Goal: Task Accomplishment & Management: Complete application form

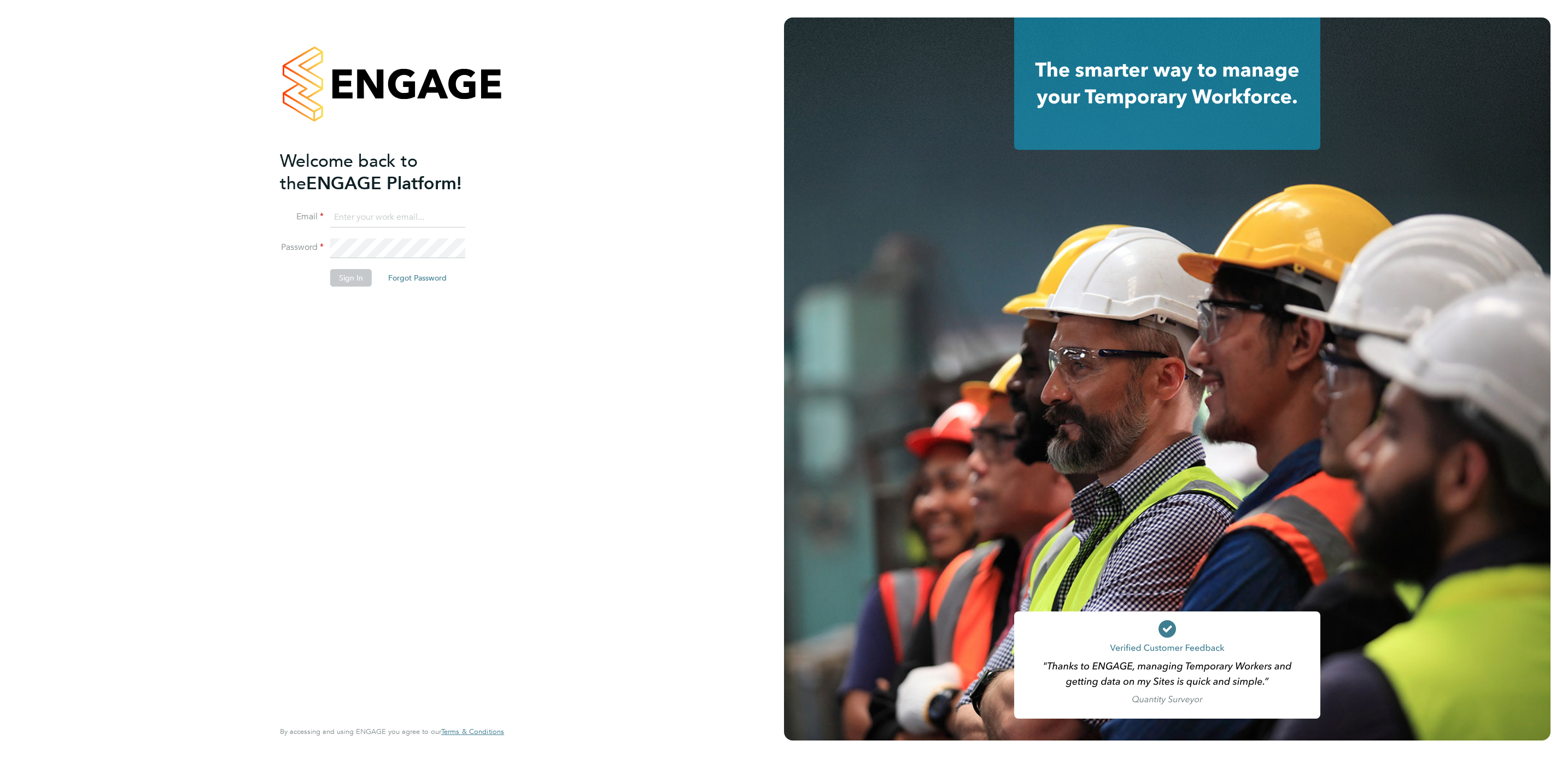
type input "[PERSON_NAME][EMAIL_ADDRESS][PERSON_NAME][DOMAIN_NAME]"
click at [350, 281] on button "Sign In" at bounding box center [351, 278] width 41 height 18
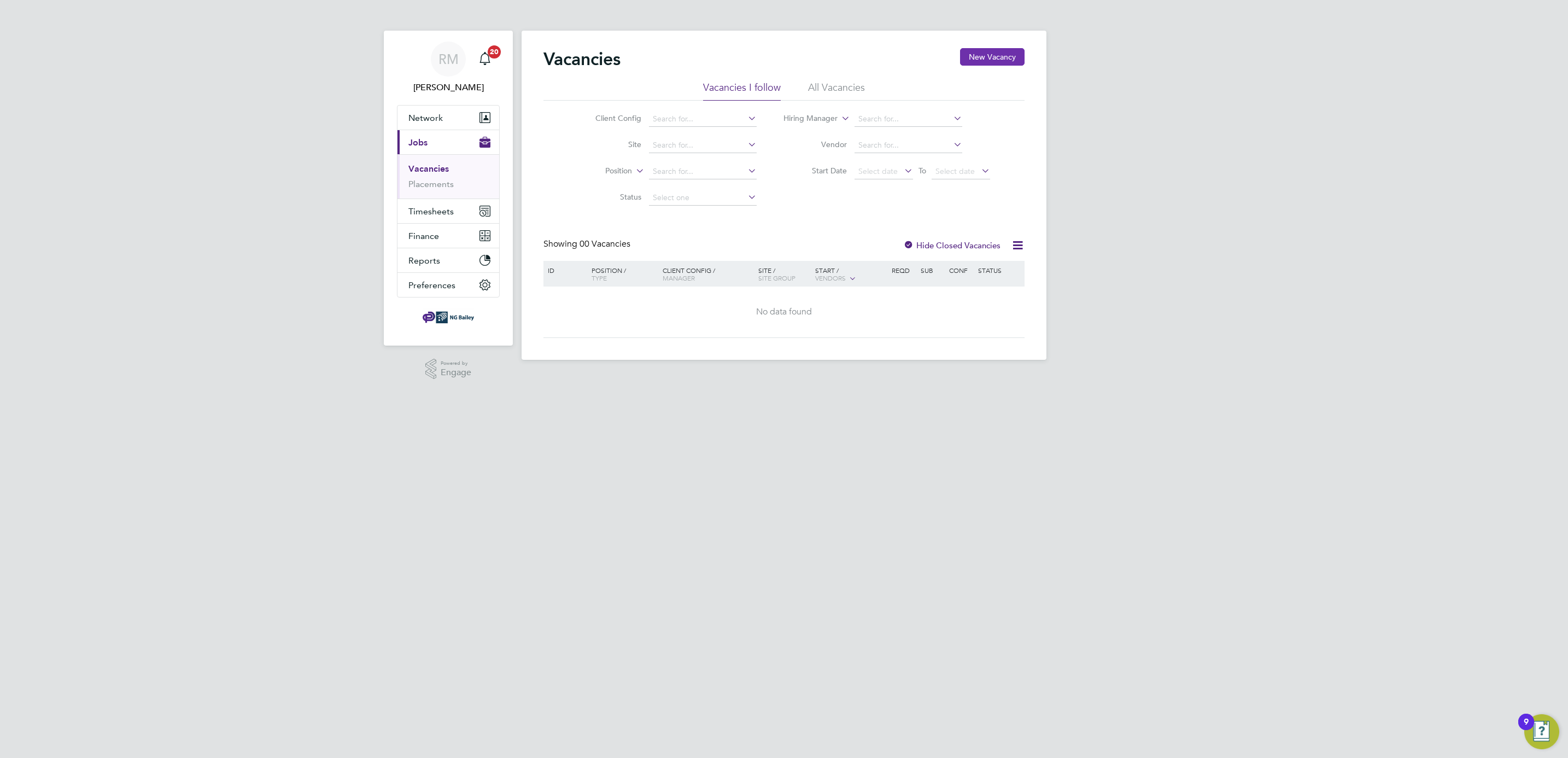
click at [995, 55] on button "New Vacancy" at bounding box center [992, 57] width 65 height 18
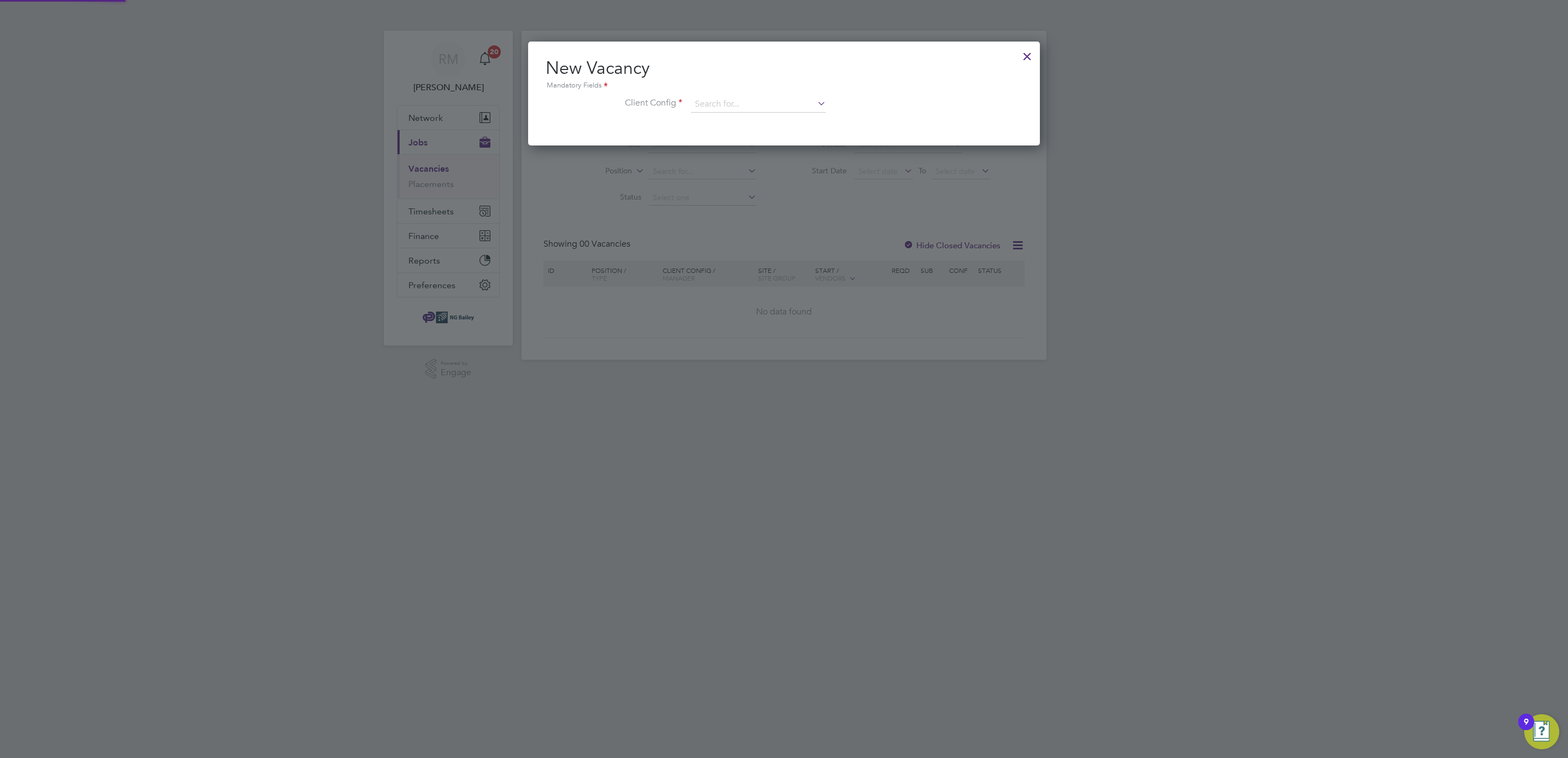
scroll to position [104, 512]
click at [815, 102] on icon at bounding box center [815, 103] width 0 height 15
click at [729, 132] on li "[PERSON_NAME]" at bounding box center [758, 135] width 136 height 15
type input "[PERSON_NAME]"
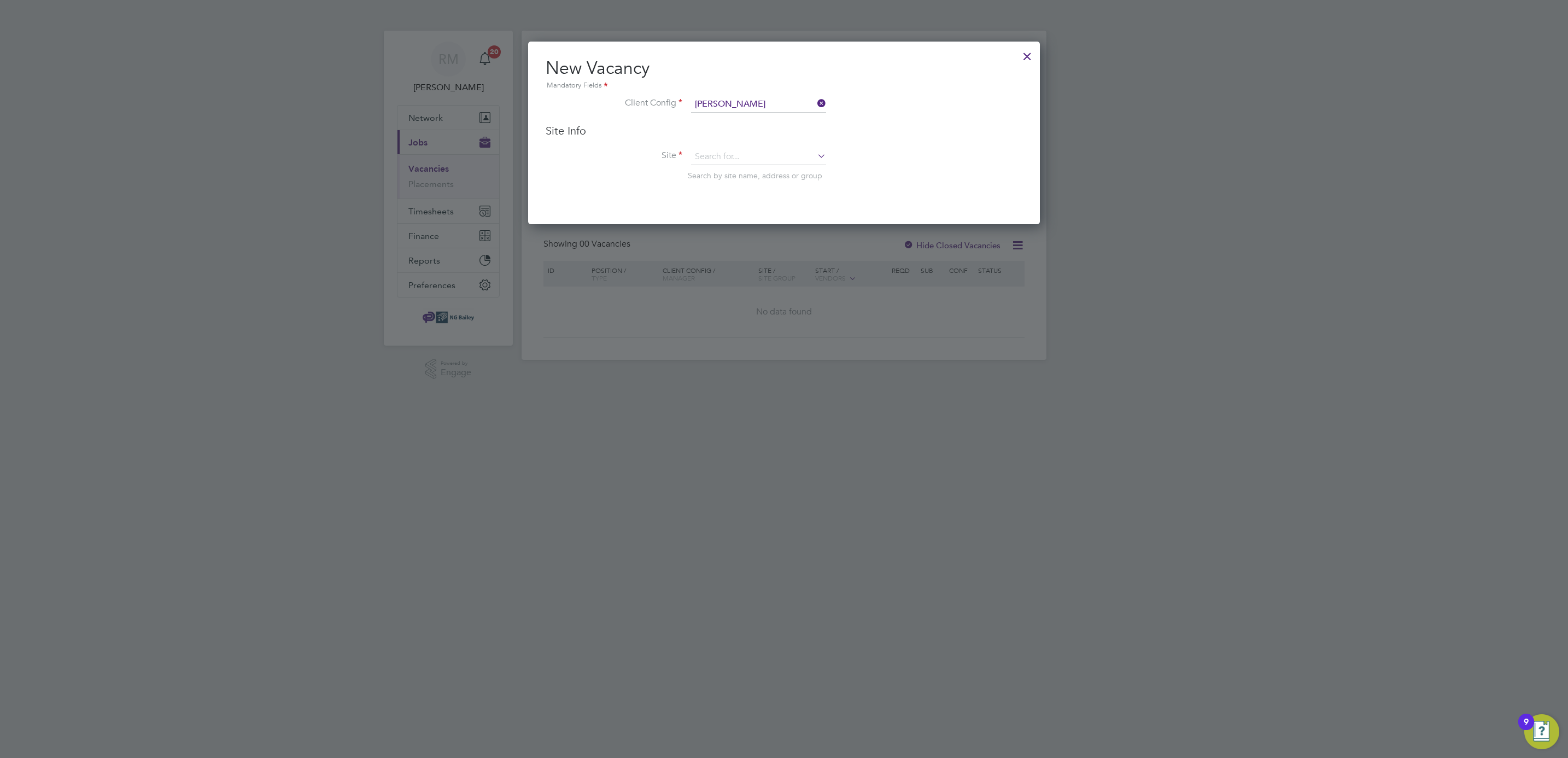
click at [815, 152] on icon at bounding box center [815, 155] width 0 height 15
type input "ClarkesVillage"
click at [781, 415] on div at bounding box center [784, 379] width 1568 height 758
click at [815, 151] on icon at bounding box center [815, 155] width 0 height 15
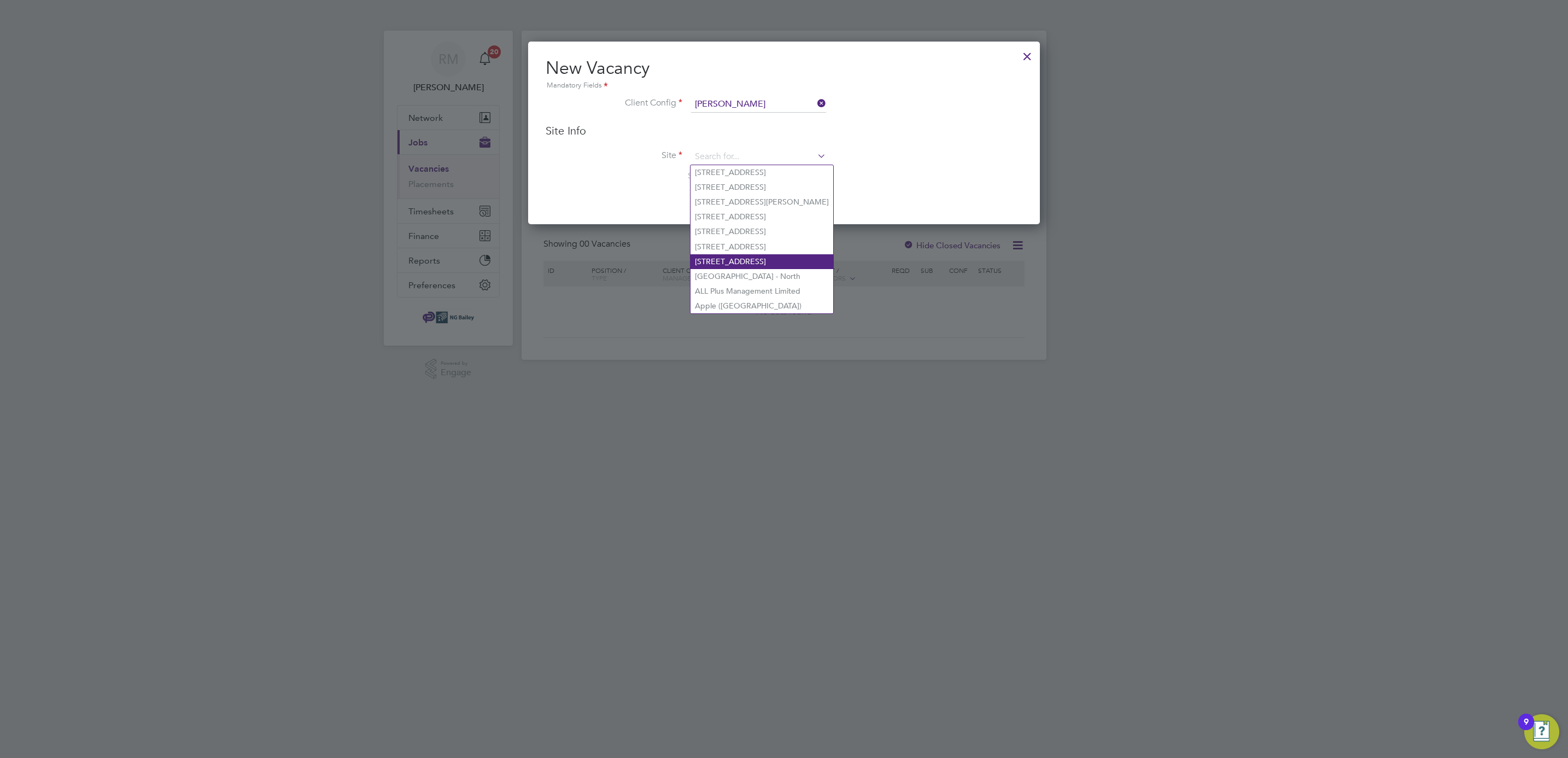
click at [758, 255] on li "[STREET_ADDRESS]" at bounding box center [761, 262] width 142 height 15
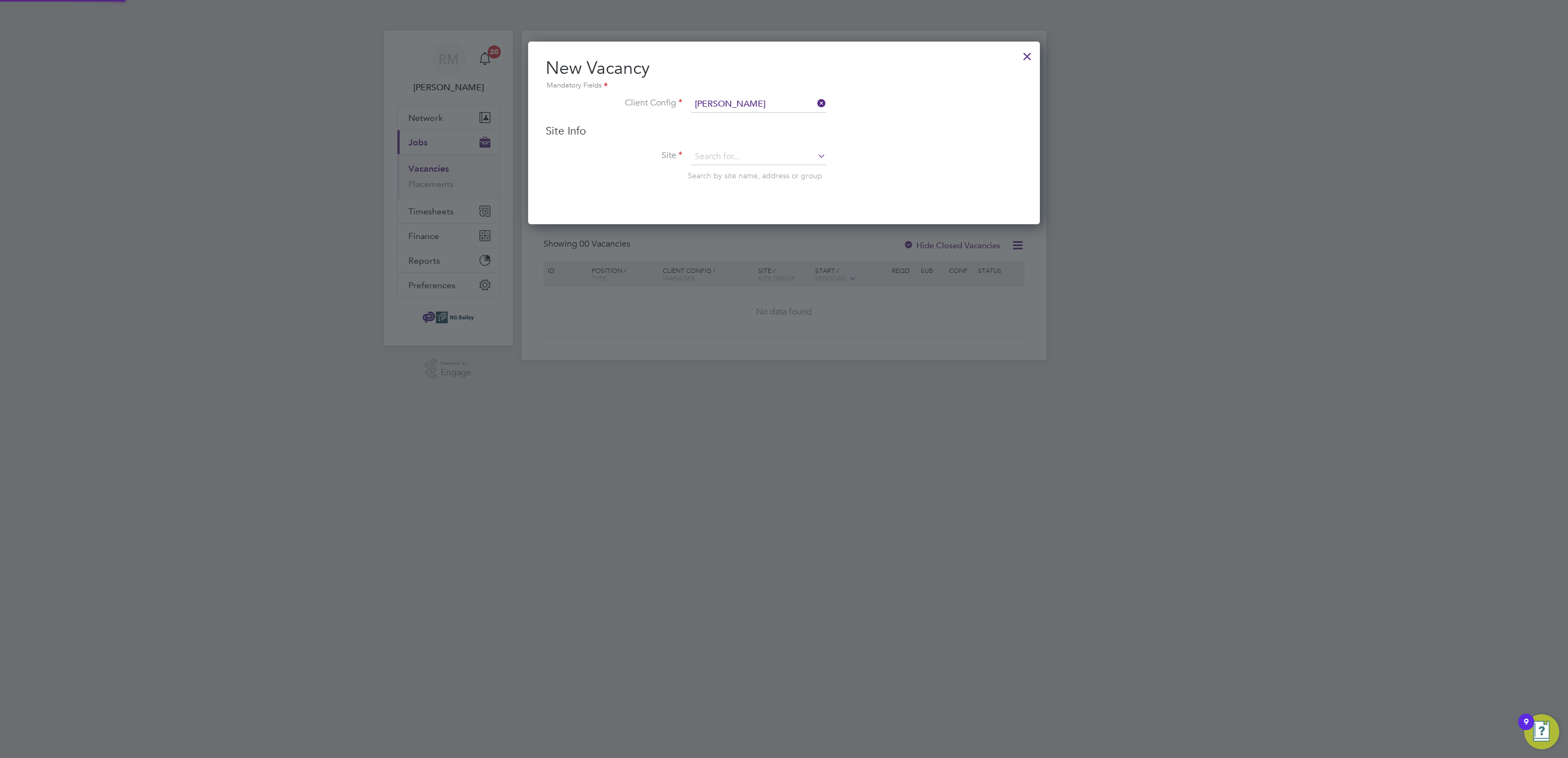
type input "[STREET_ADDRESS]"
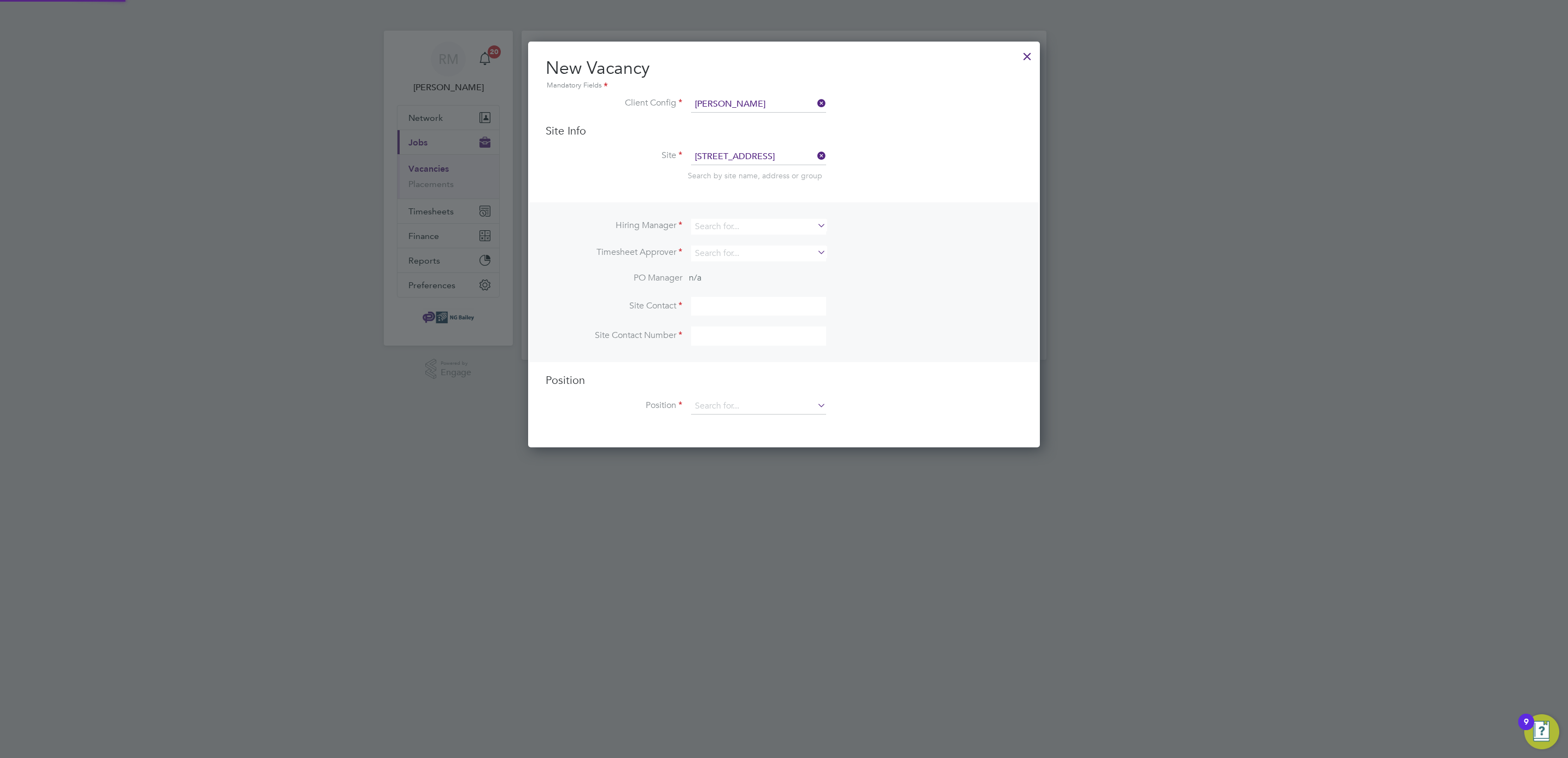
scroll to position [405, 512]
click at [815, 223] on icon at bounding box center [815, 225] width 0 height 15
click at [760, 253] on li "Ryan McDermott" at bounding box center [758, 256] width 136 height 15
type input "[PERSON_NAME]"
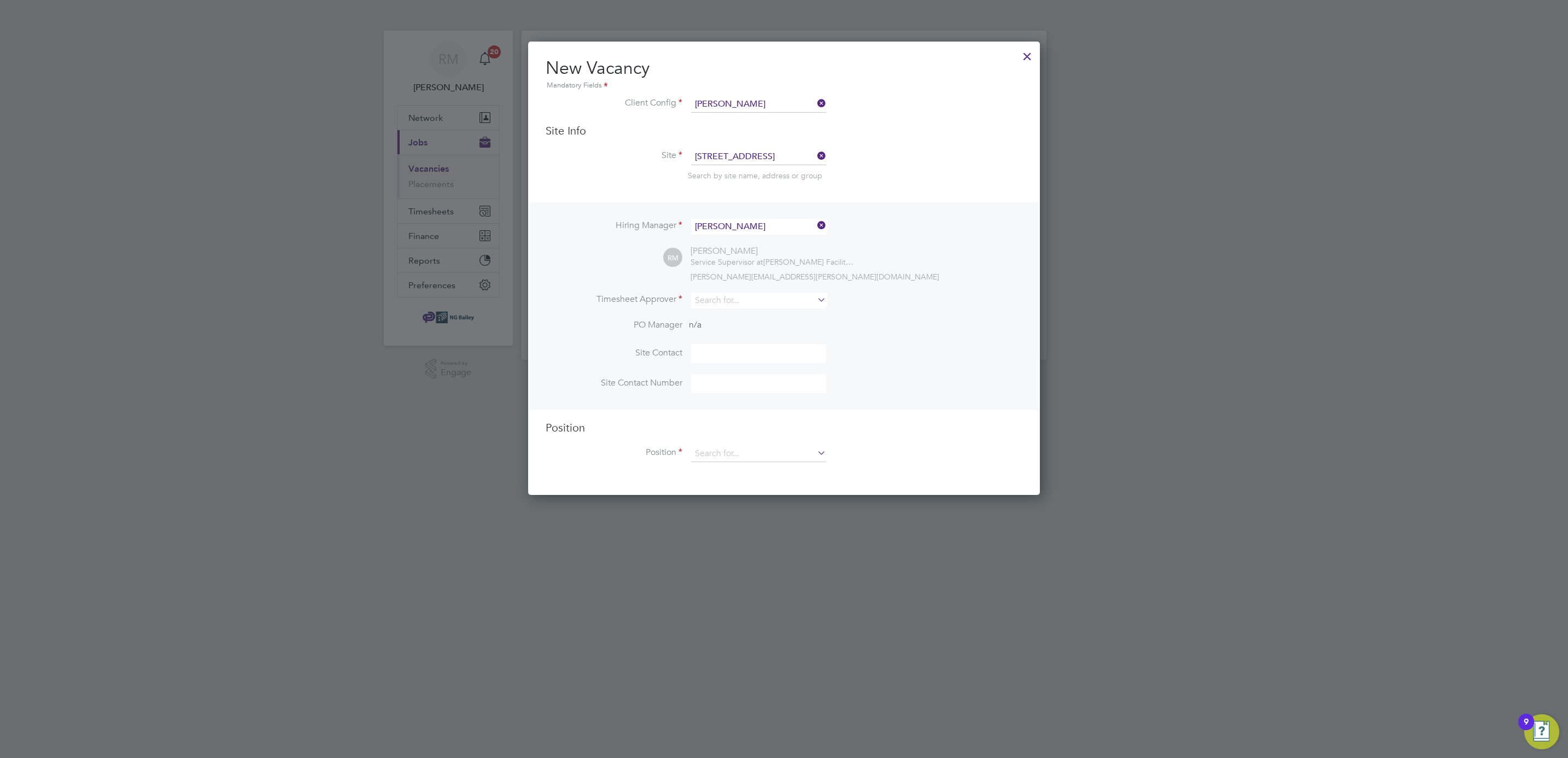
click at [996, 310] on li "Timesheet Approver" at bounding box center [783, 306] width 477 height 27
click at [815, 301] on icon at bounding box center [815, 300] width 0 height 15
click at [747, 325] on li "Ryan McDermott" at bounding box center [758, 331] width 136 height 15
type input "[PERSON_NAME]"
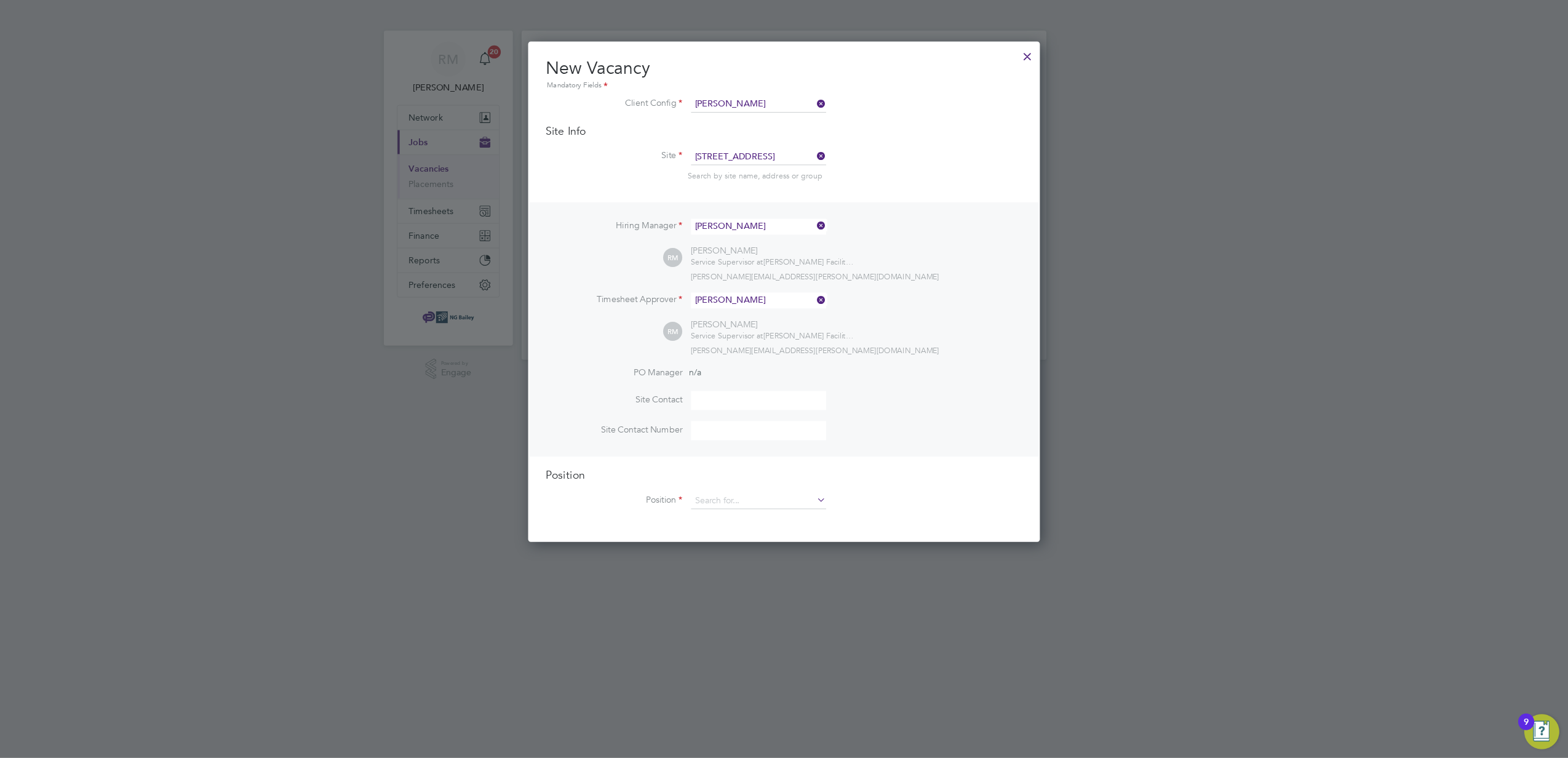
scroll to position [564, 576]
click at [824, 444] on input at bounding box center [854, 450] width 152 height 21
type input "Daniel James"
type input "07528 968994"
click at [917, 555] on icon at bounding box center [917, 561] width 0 height 17
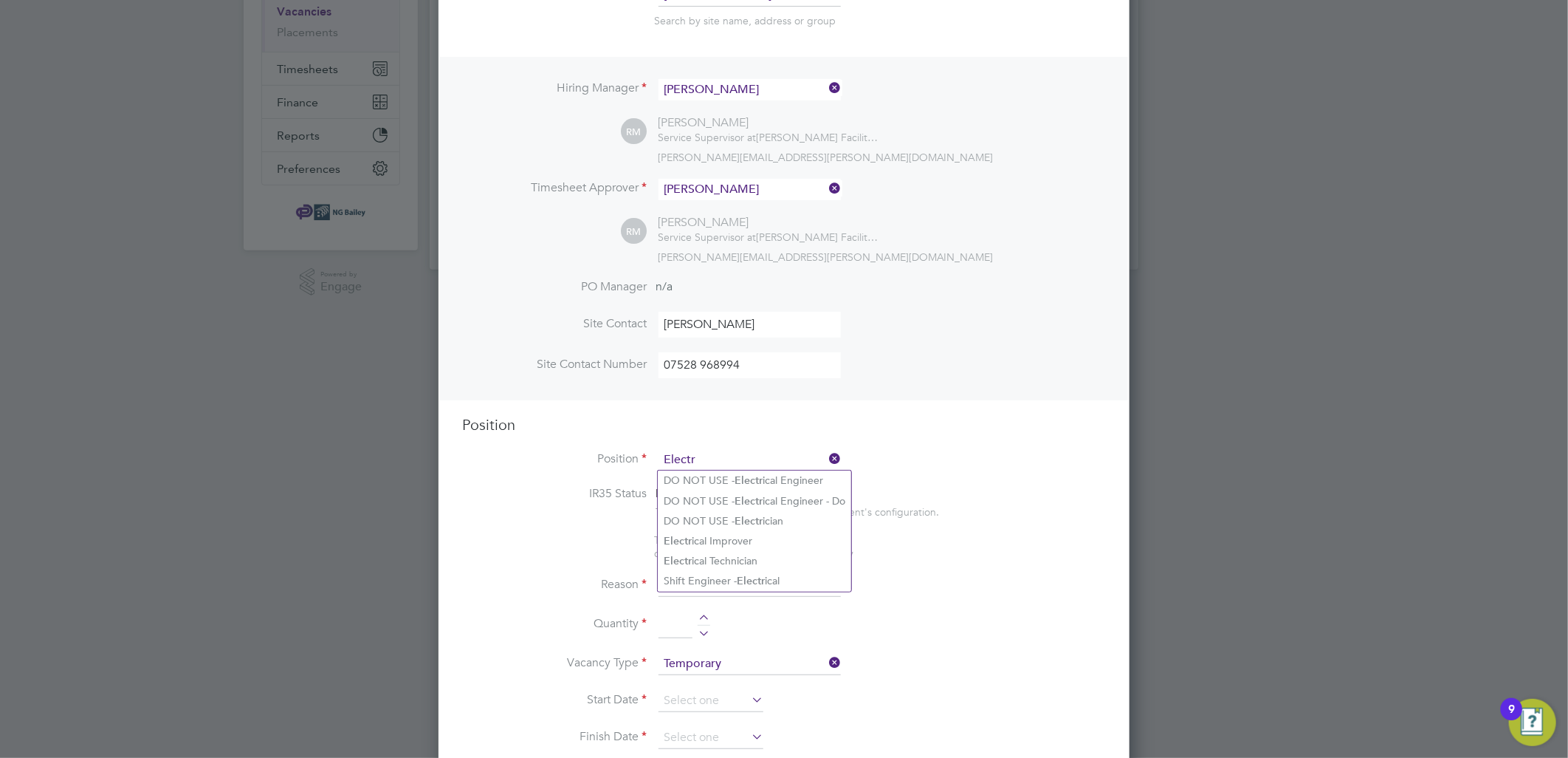
scroll to position [246, 0]
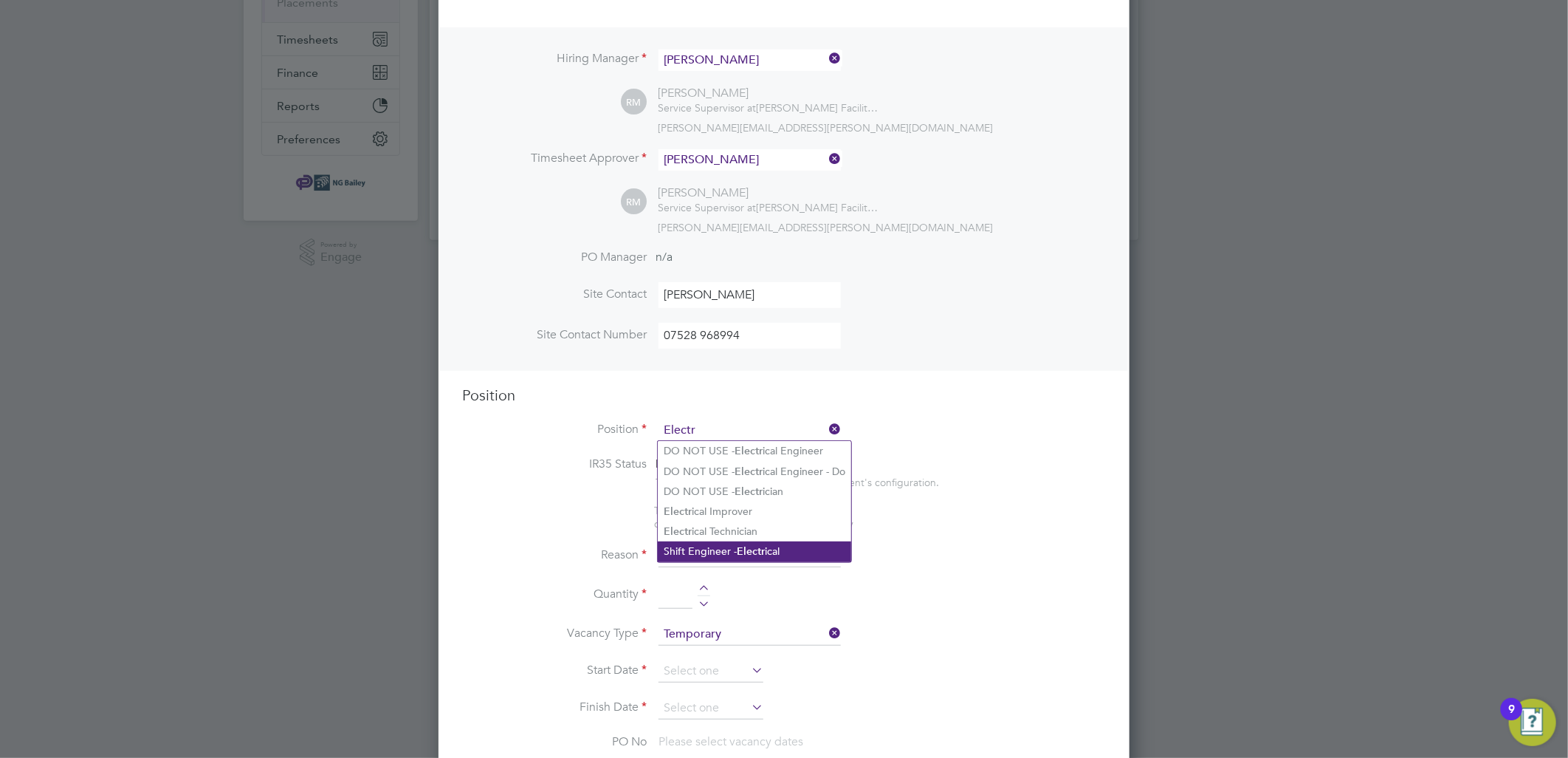
click at [777, 545] on li "Shift Engineer - Electr ical" at bounding box center [754, 551] width 193 height 20
type input "Shift Engineer - Electrical"
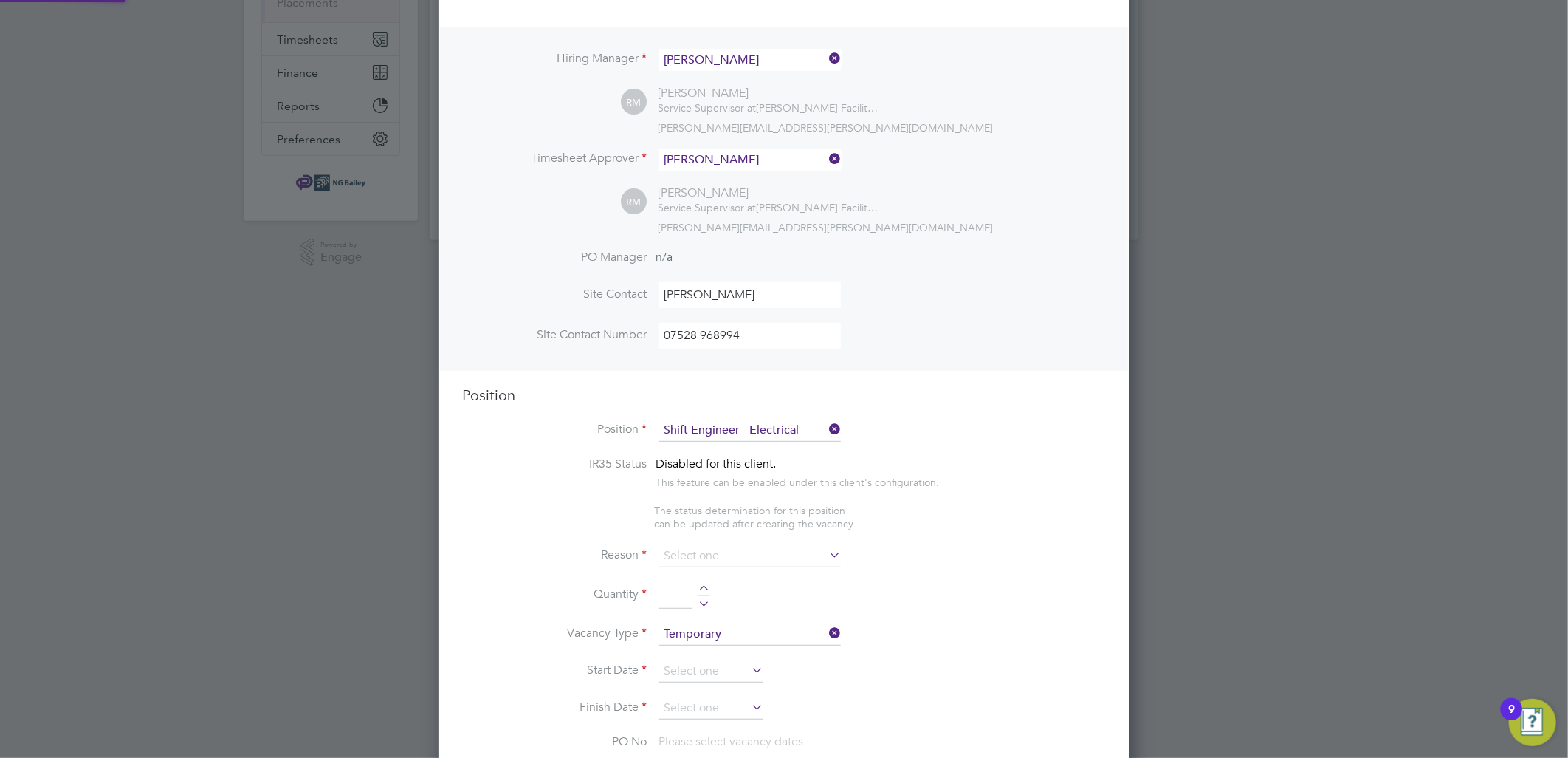
type textarea "**PURPOSE OF ROLE:** To provide an exceptional high standard of building servic…"
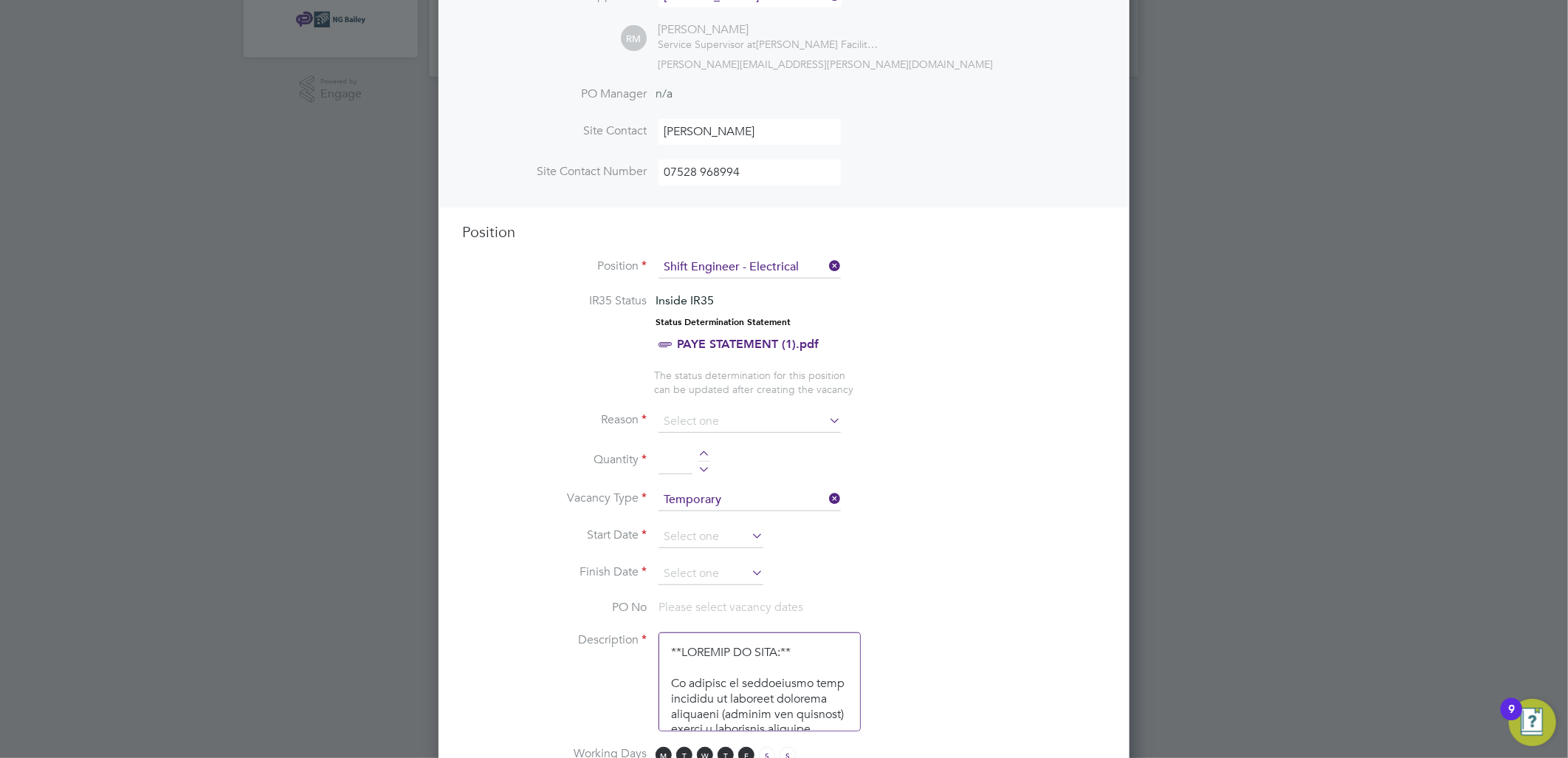
scroll to position [492, 0]
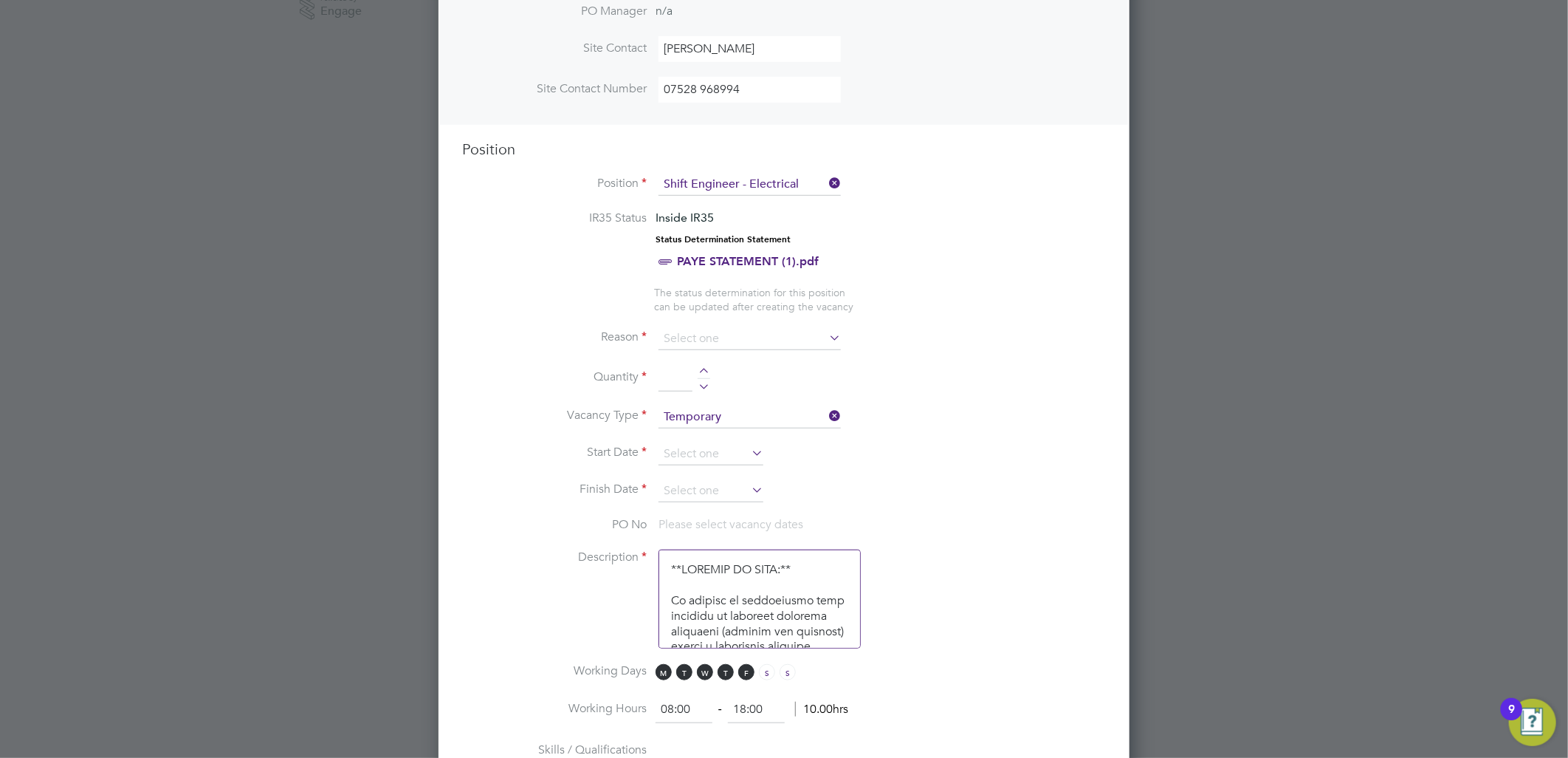
click at [826, 330] on icon at bounding box center [826, 337] width 0 height 21
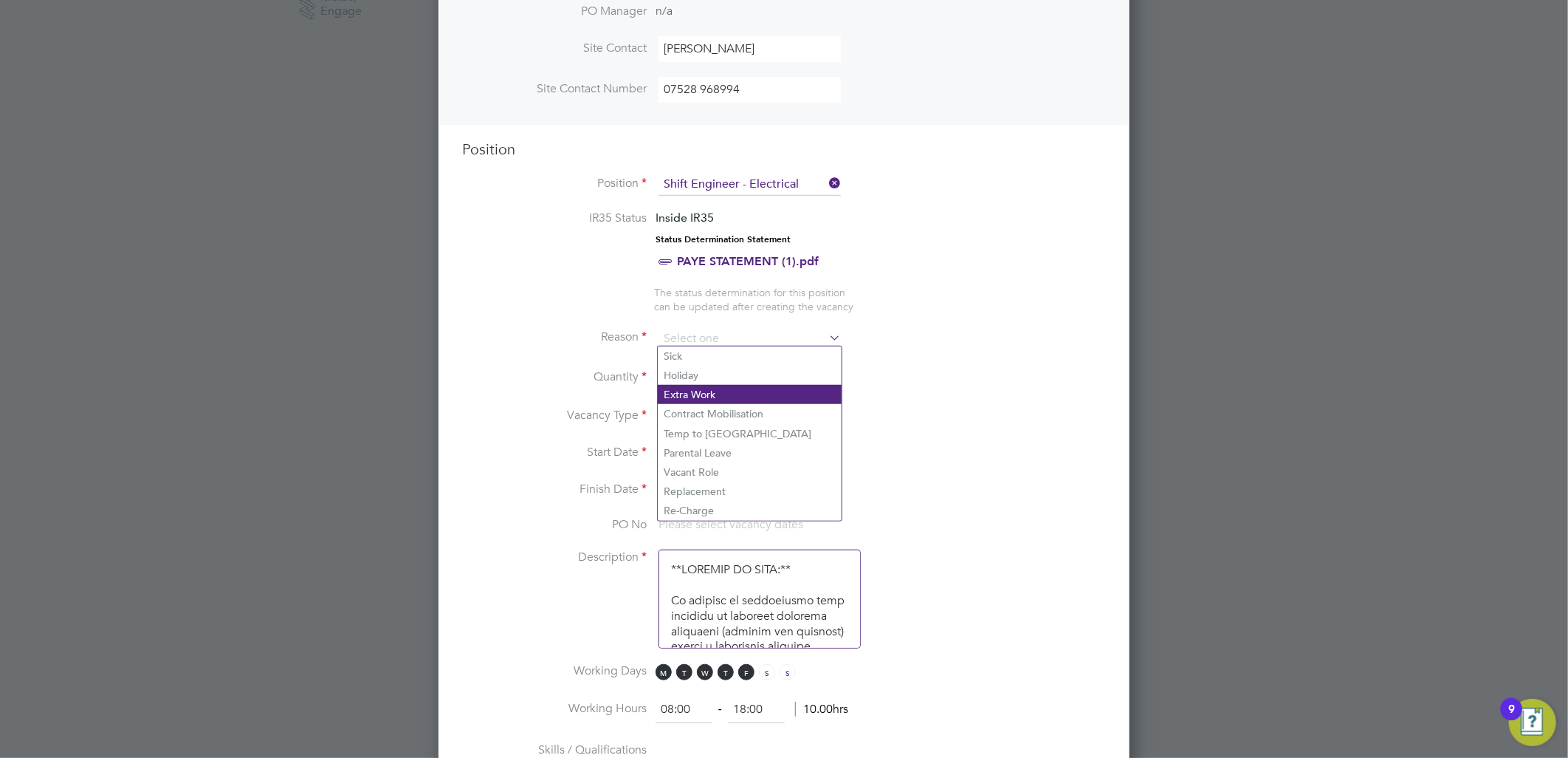
click at [754, 388] on li "Extra Work" at bounding box center [749, 394] width 184 height 19
type input "Extra Work"
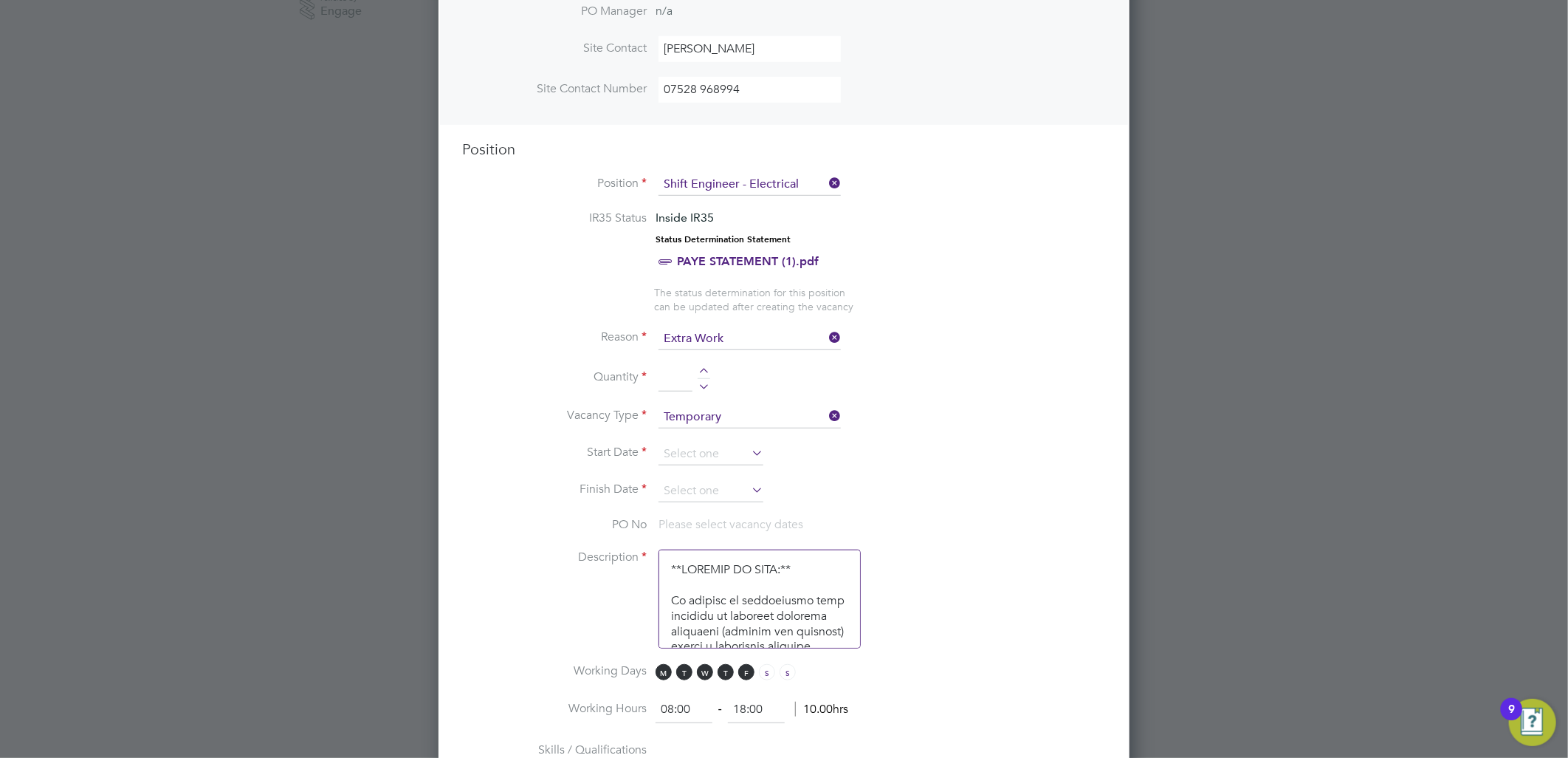
click at [999, 422] on li "Vacancy Type Temporary" at bounding box center [783, 424] width 643 height 37
click at [705, 367] on div at bounding box center [703, 372] width 12 height 11
type input "1"
click at [749, 447] on icon at bounding box center [749, 452] width 0 height 21
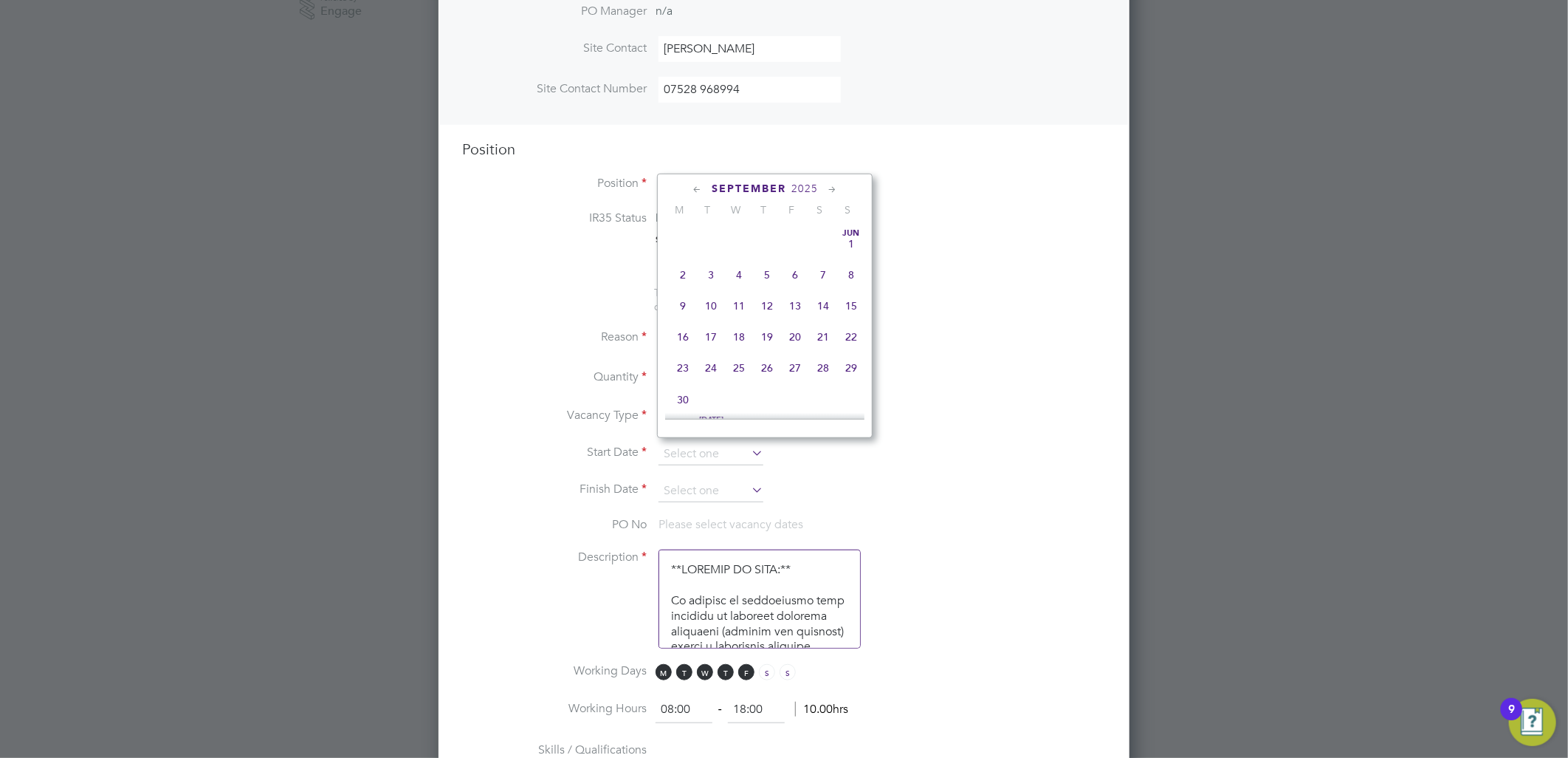
scroll to position [538, 0]
click at [686, 334] on span "29" at bounding box center [683, 329] width 28 height 28
type input "[DATE]"
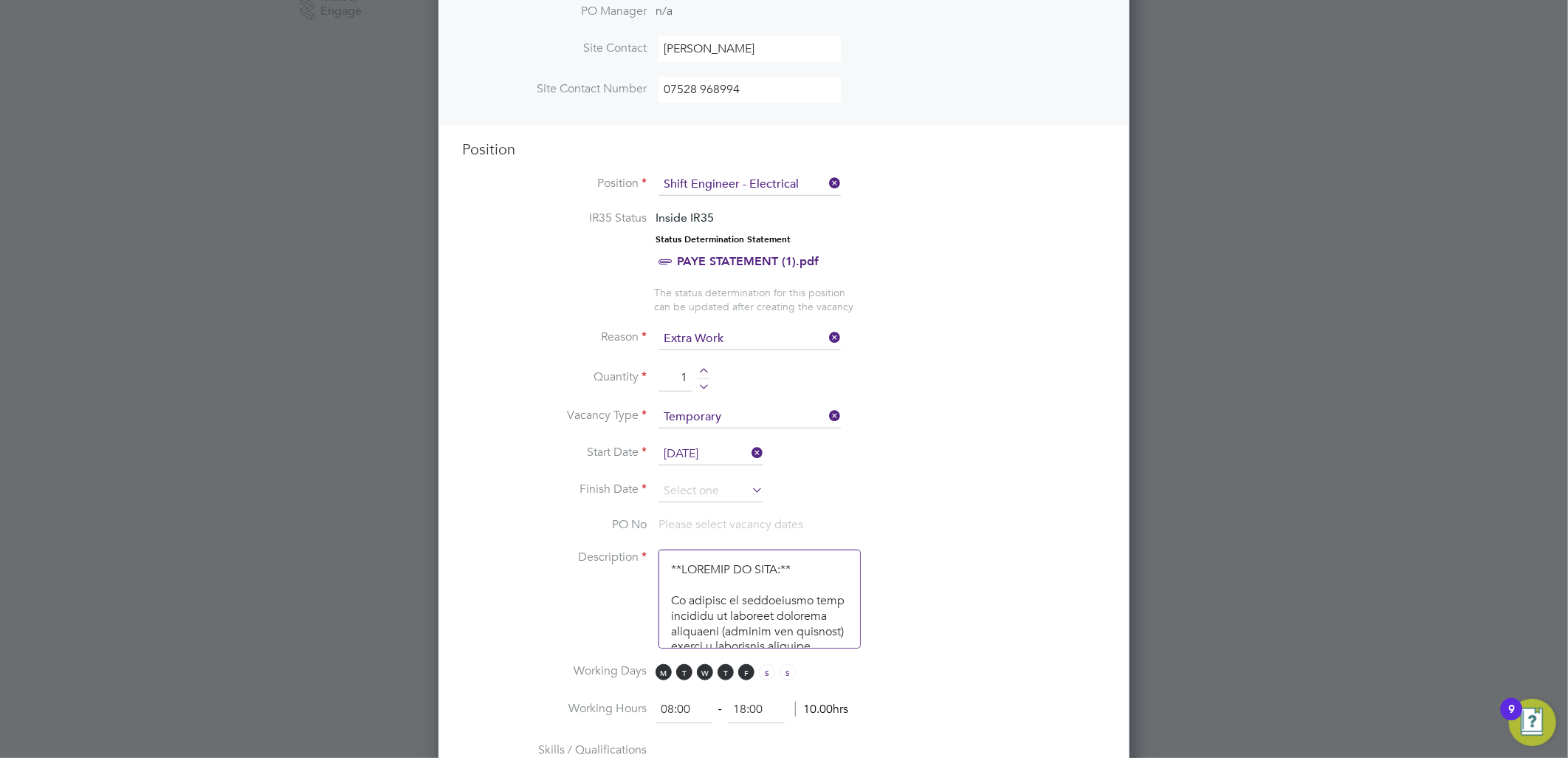
click at [749, 479] on icon at bounding box center [749, 489] width 0 height 21
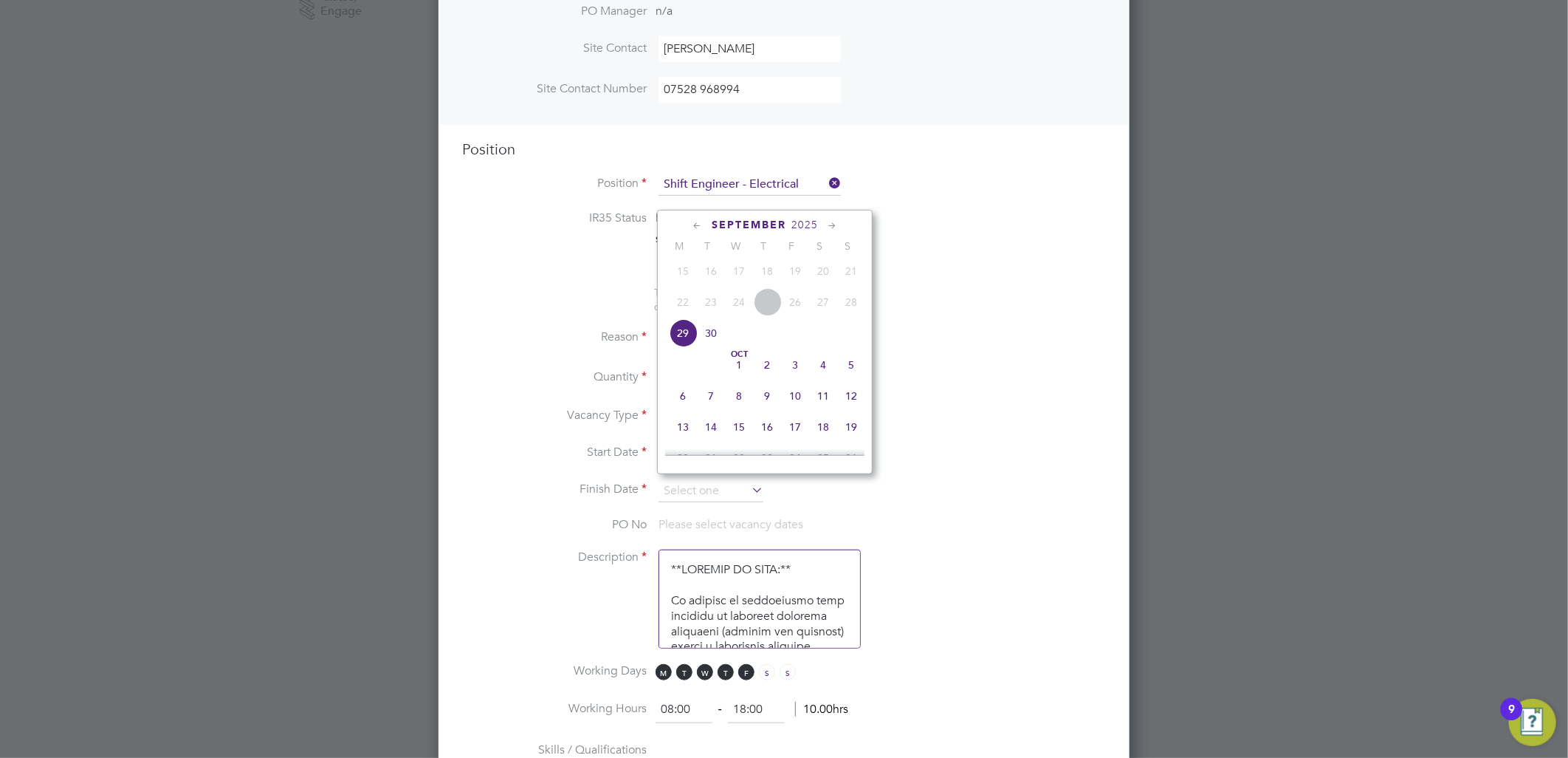
click at [795, 372] on span "3" at bounding box center [795, 365] width 28 height 28
type input "[DATE]"
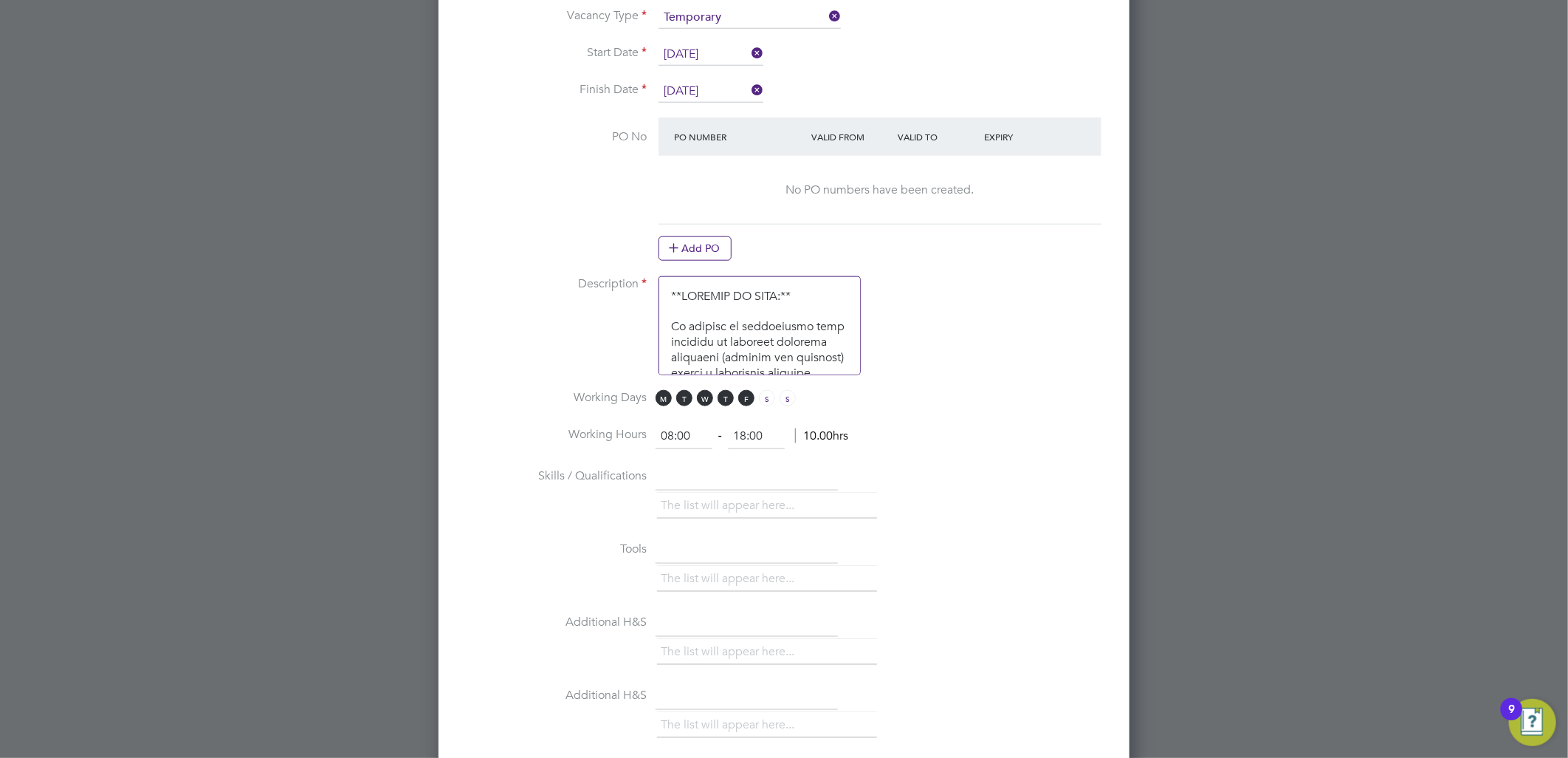
scroll to position [903, 0]
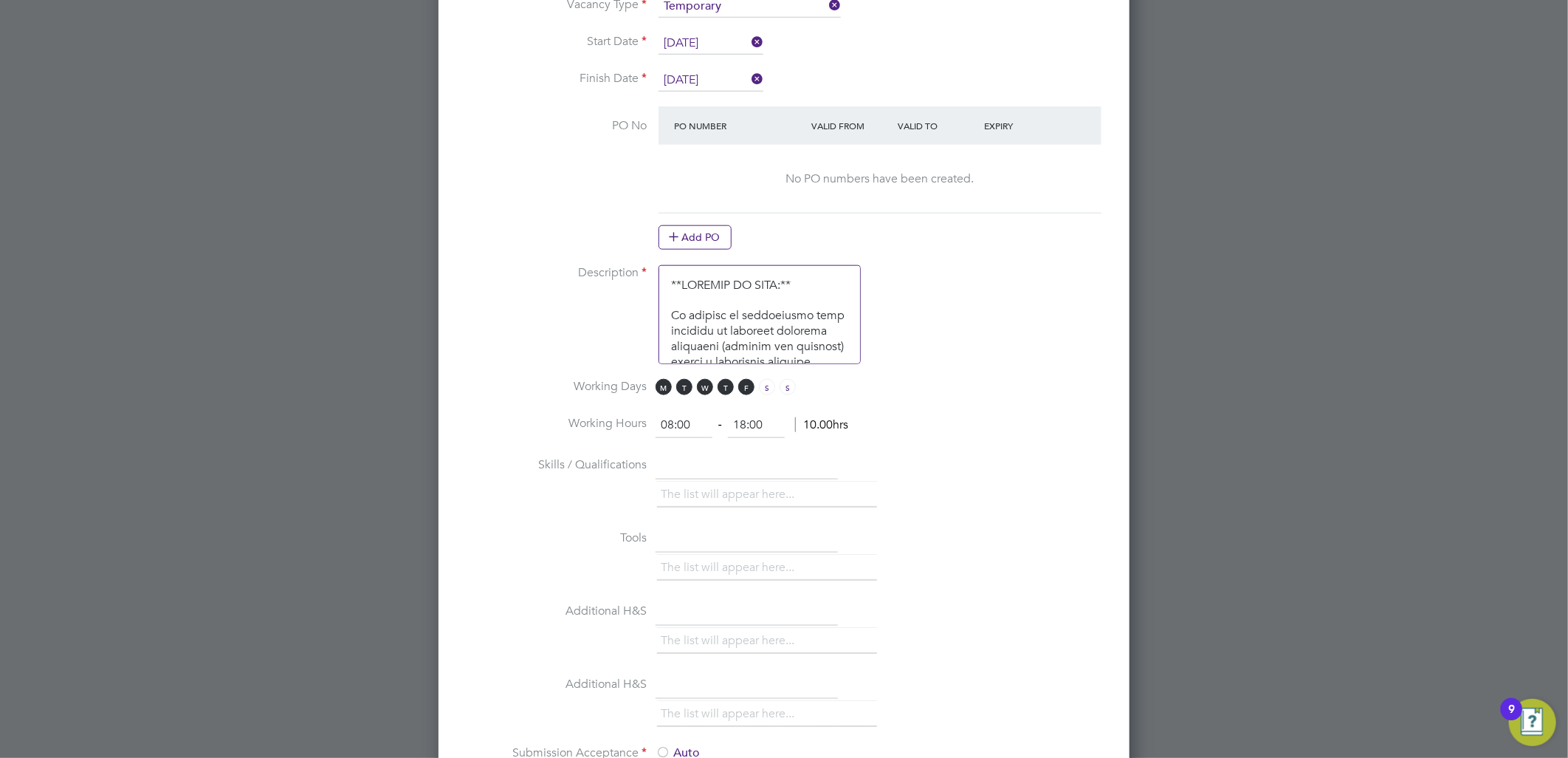
click at [834, 311] on textarea at bounding box center [759, 314] width 202 height 99
type textarea "**PURPOSE OF ROLE:** To provide an exceptional high standard of building servic…"
drag, startPoint x: 754, startPoint y: 295, endPoint x: 668, endPoint y: 272, distance: 89.0
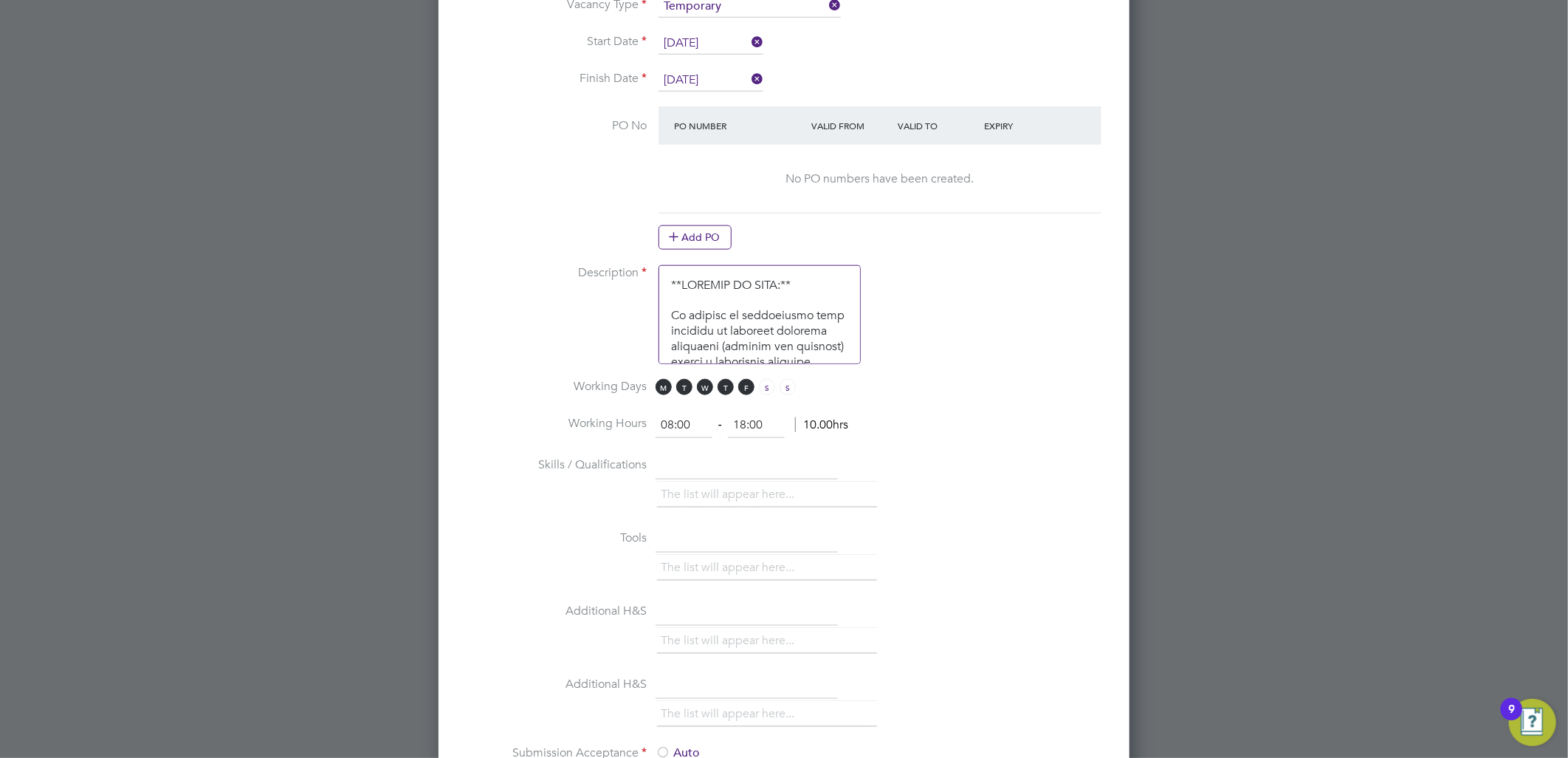
click at [668, 272] on textarea at bounding box center [759, 314] width 202 height 99
type textarea "Gold Card Installation Electrician to install tray work and trunking containmen…"
click at [744, 418] on input "18:00" at bounding box center [756, 425] width 57 height 26
click at [757, 415] on input "16:00" at bounding box center [756, 425] width 57 height 26
type input "16:30"
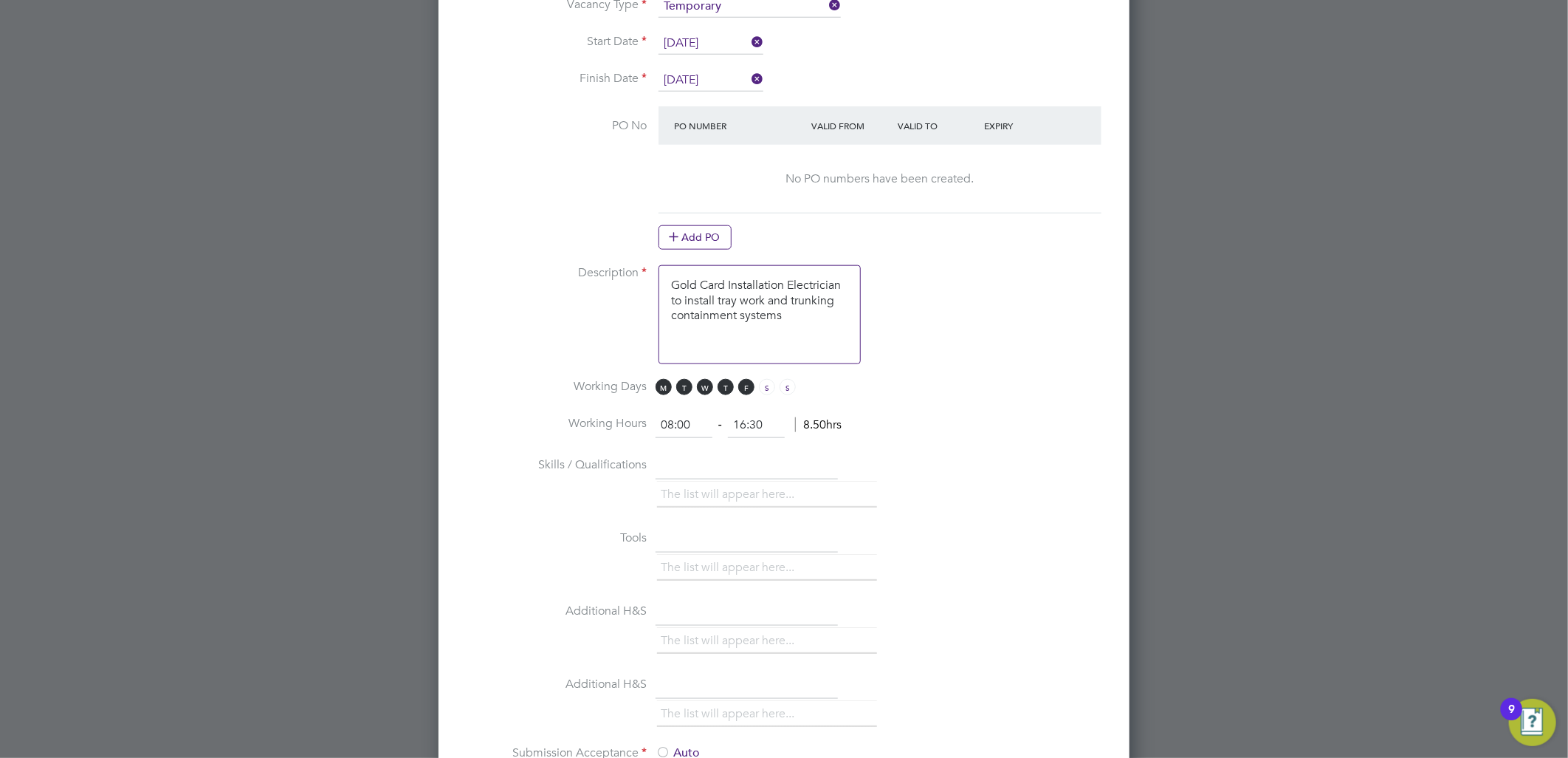
click at [975, 412] on li "Working Hours 08:00 ‐ 16:30 8.50hrs" at bounding box center [783, 432] width 643 height 41
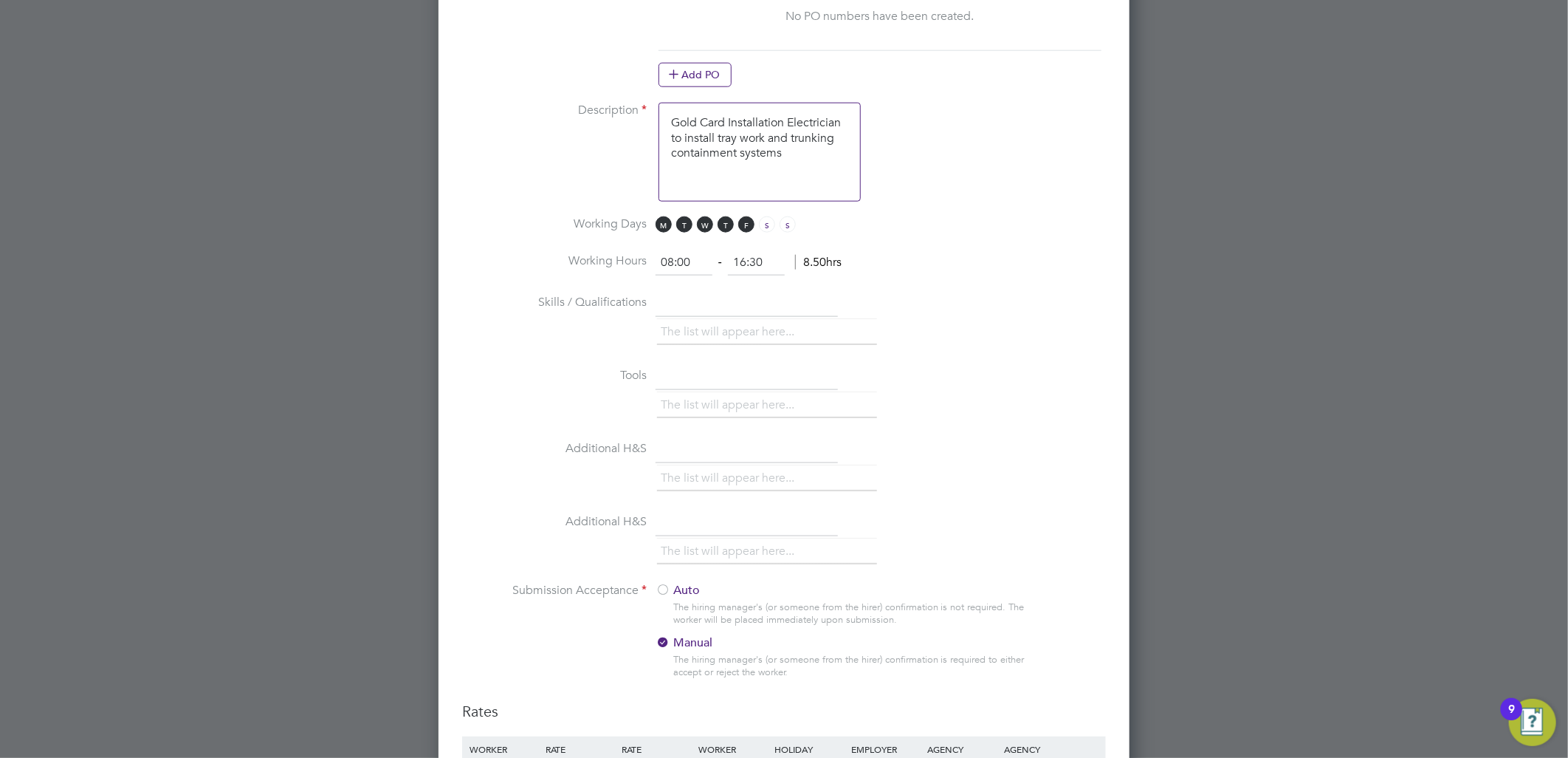
scroll to position [1066, 0]
click at [724, 323] on li "The list will appear here..." at bounding box center [731, 330] width 140 height 20
click at [698, 293] on input "text" at bounding box center [747, 302] width 182 height 26
type input "Gold Card Installation Electrician"
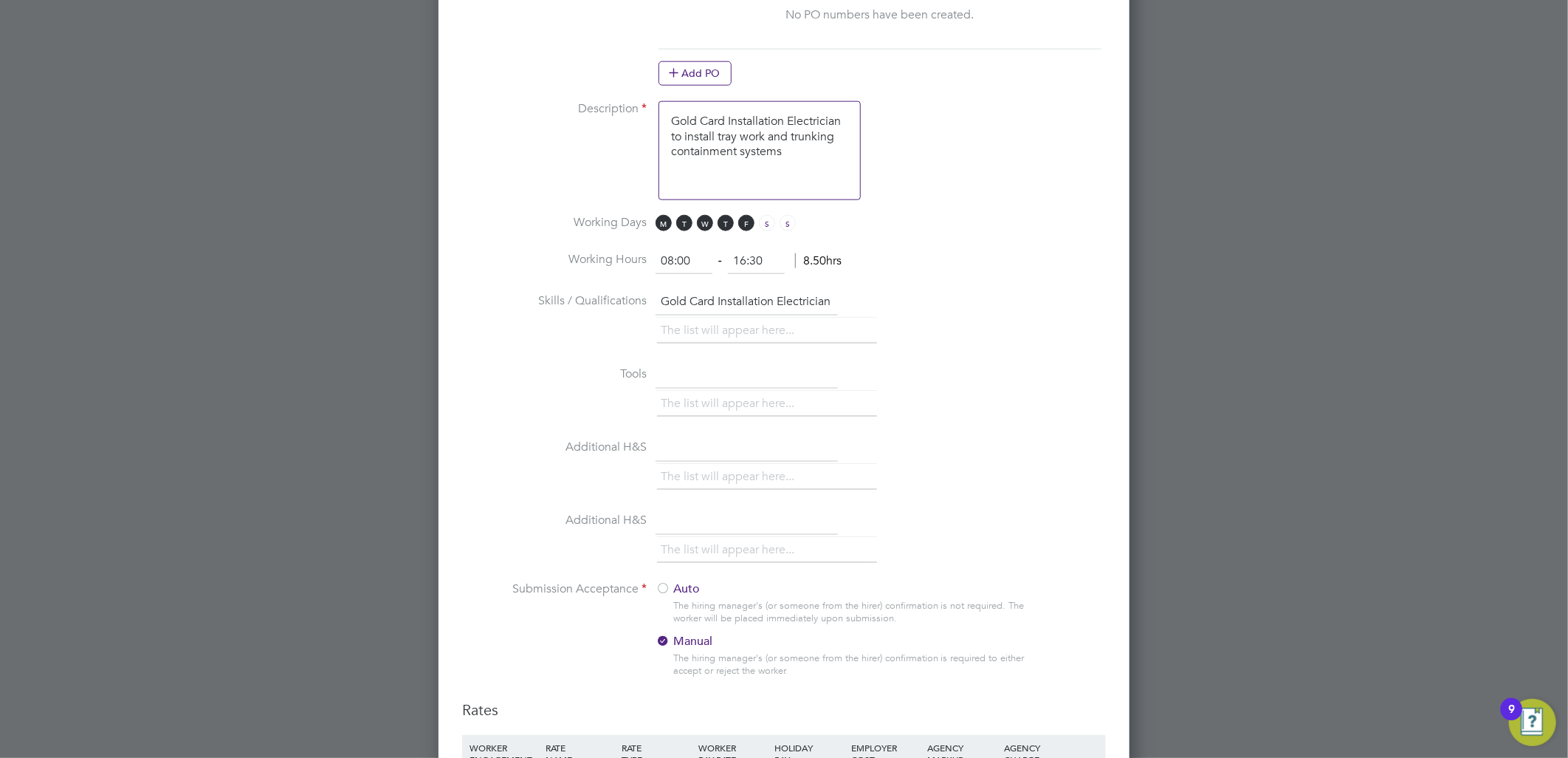
click at [701, 370] on input "text" at bounding box center [747, 375] width 182 height 26
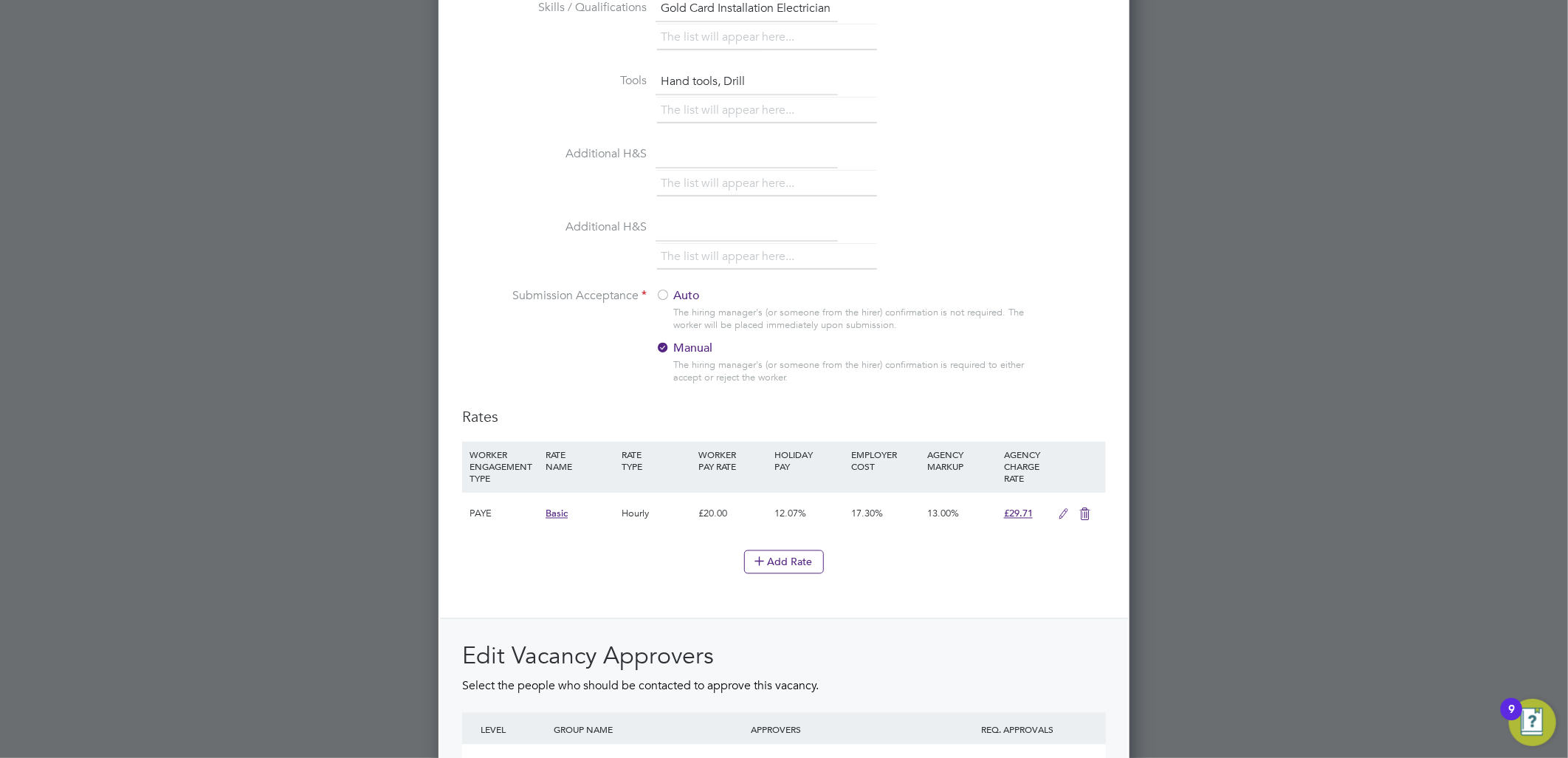
scroll to position [1394, 0]
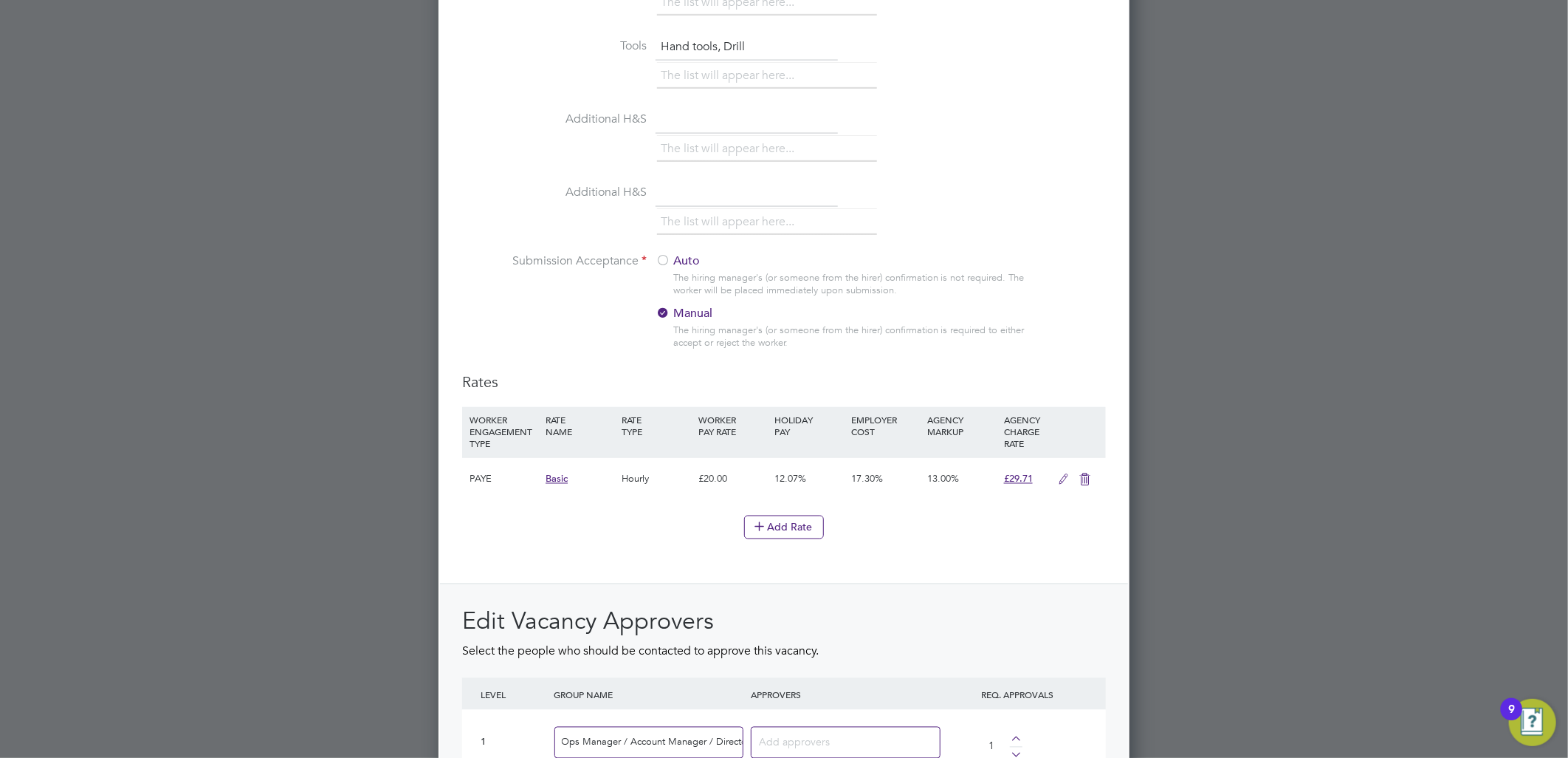
type input "Hand tools, Drill"
click at [755, 72] on li "The list will appear here..." at bounding box center [731, 76] width 140 height 20
click at [714, 141] on li "The list will appear here..." at bounding box center [731, 149] width 140 height 20
click at [724, 218] on li "The list will appear here..." at bounding box center [731, 222] width 140 height 20
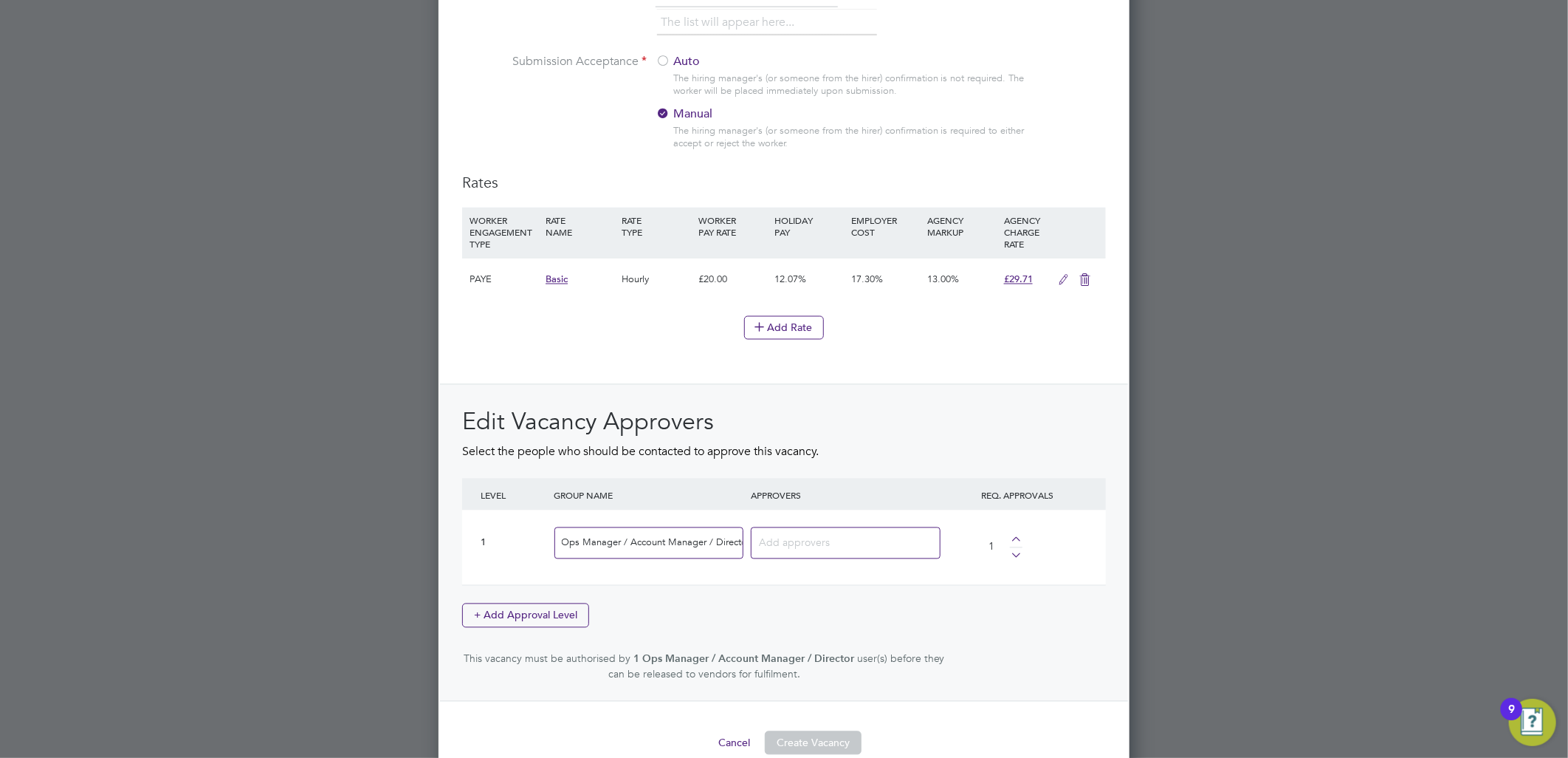
scroll to position [1613, 0]
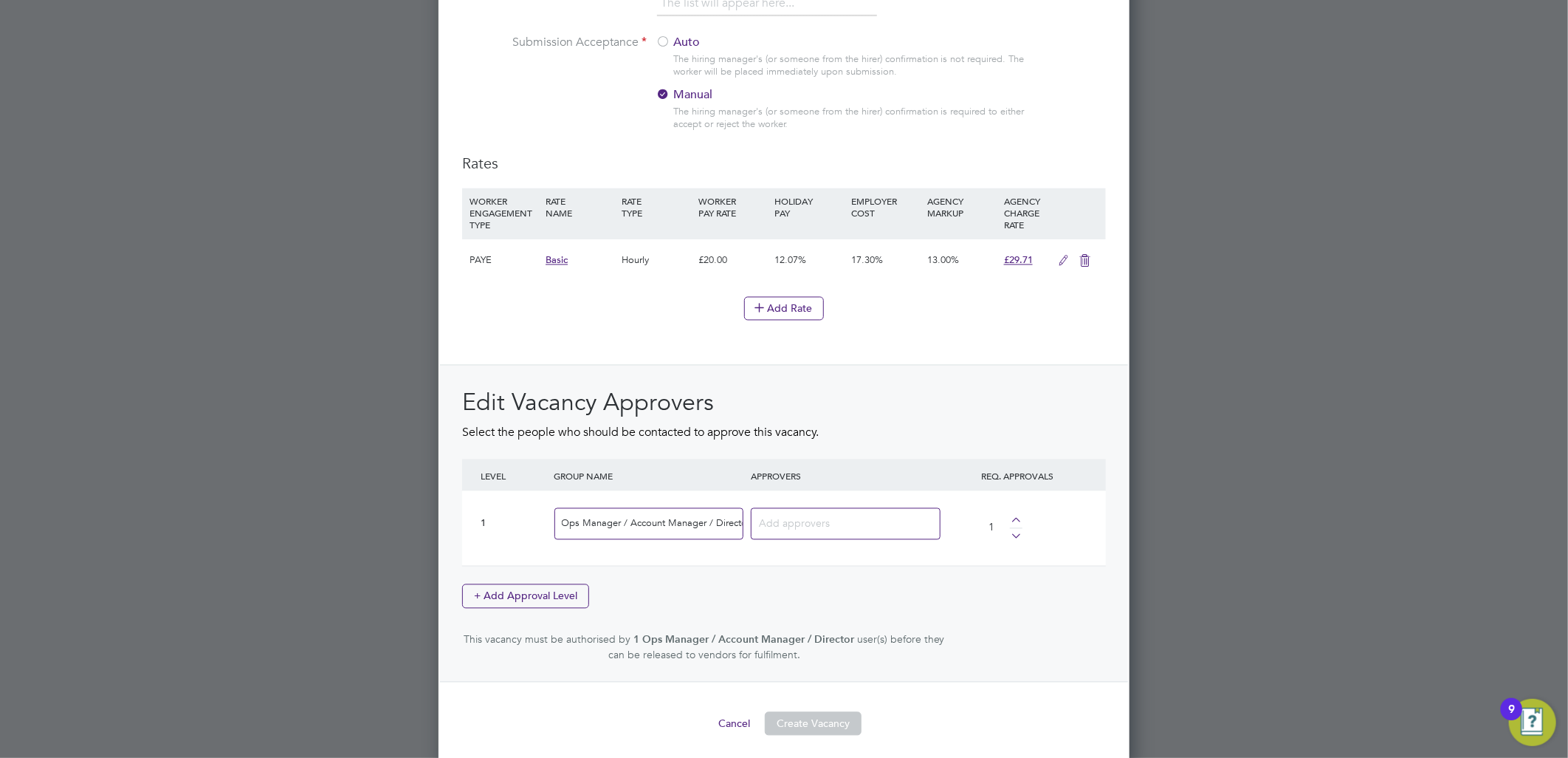
click at [720, 521] on input "Ops Manager / Account Manager / Director" at bounding box center [649, 524] width 189 height 32
click at [768, 515] on input at bounding box center [840, 522] width 163 height 19
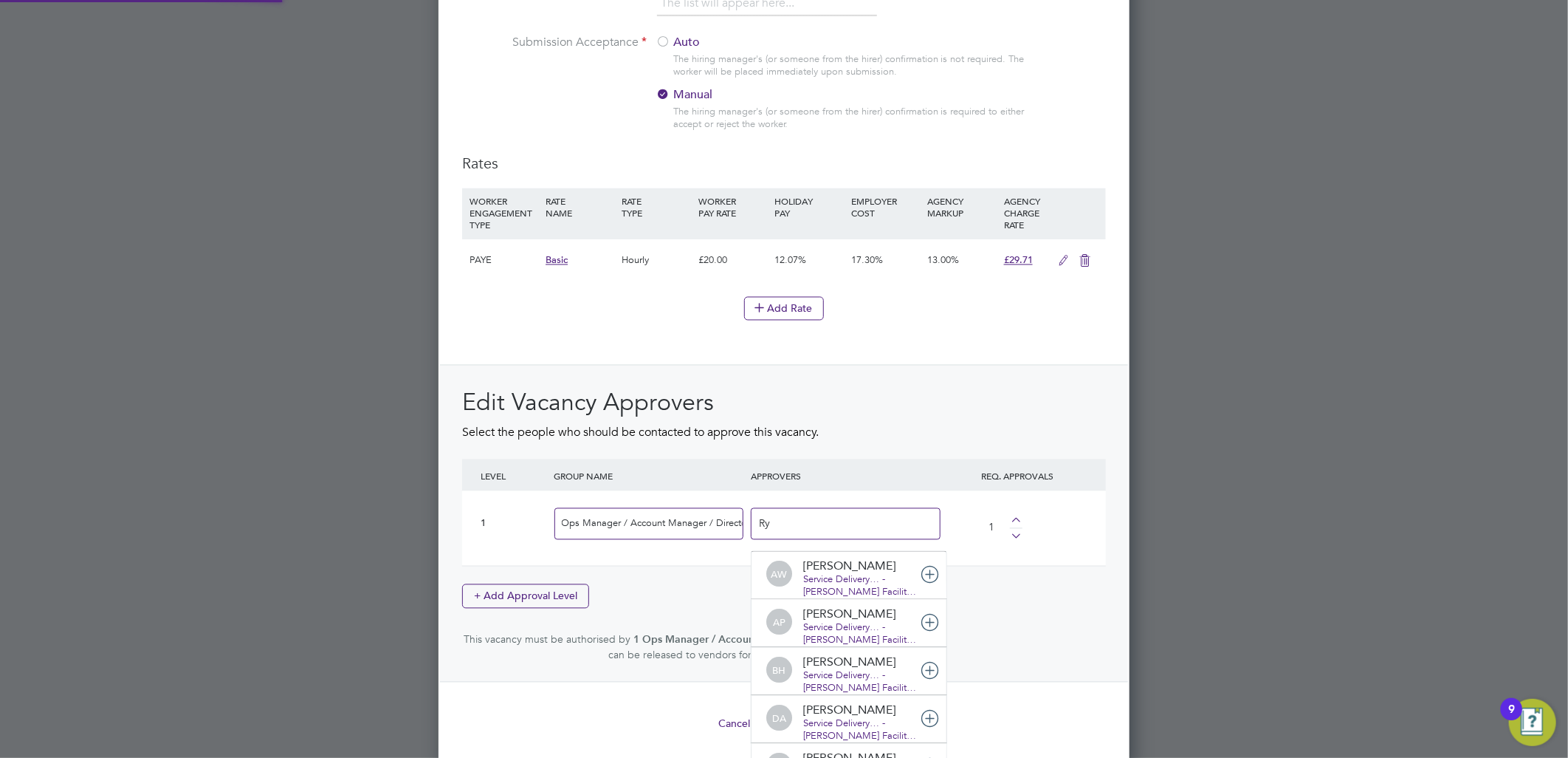
scroll to position [0, 0]
type input "Ryan"
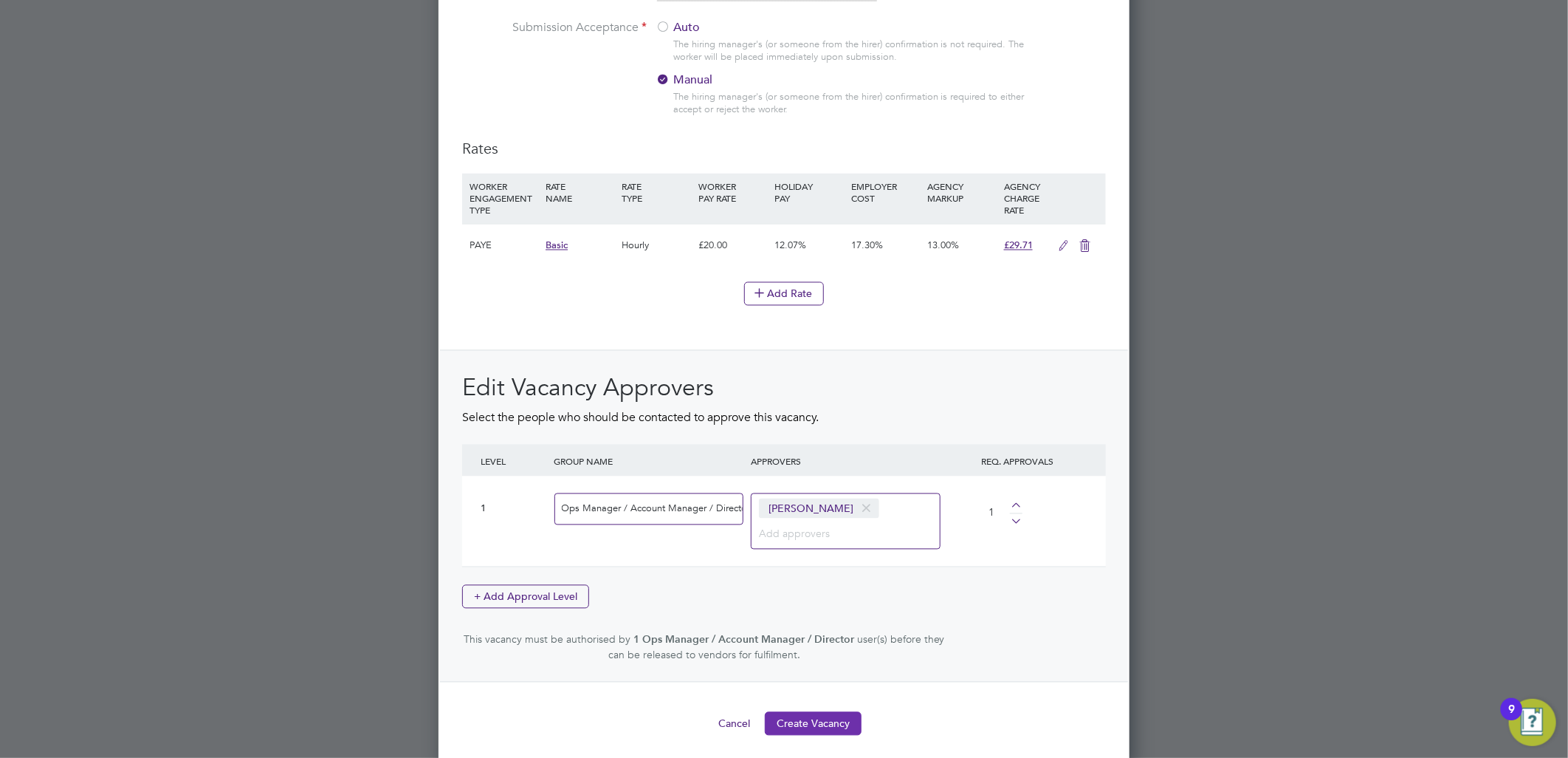
click at [828, 716] on button "Create Vacancy" at bounding box center [814, 723] width 97 height 24
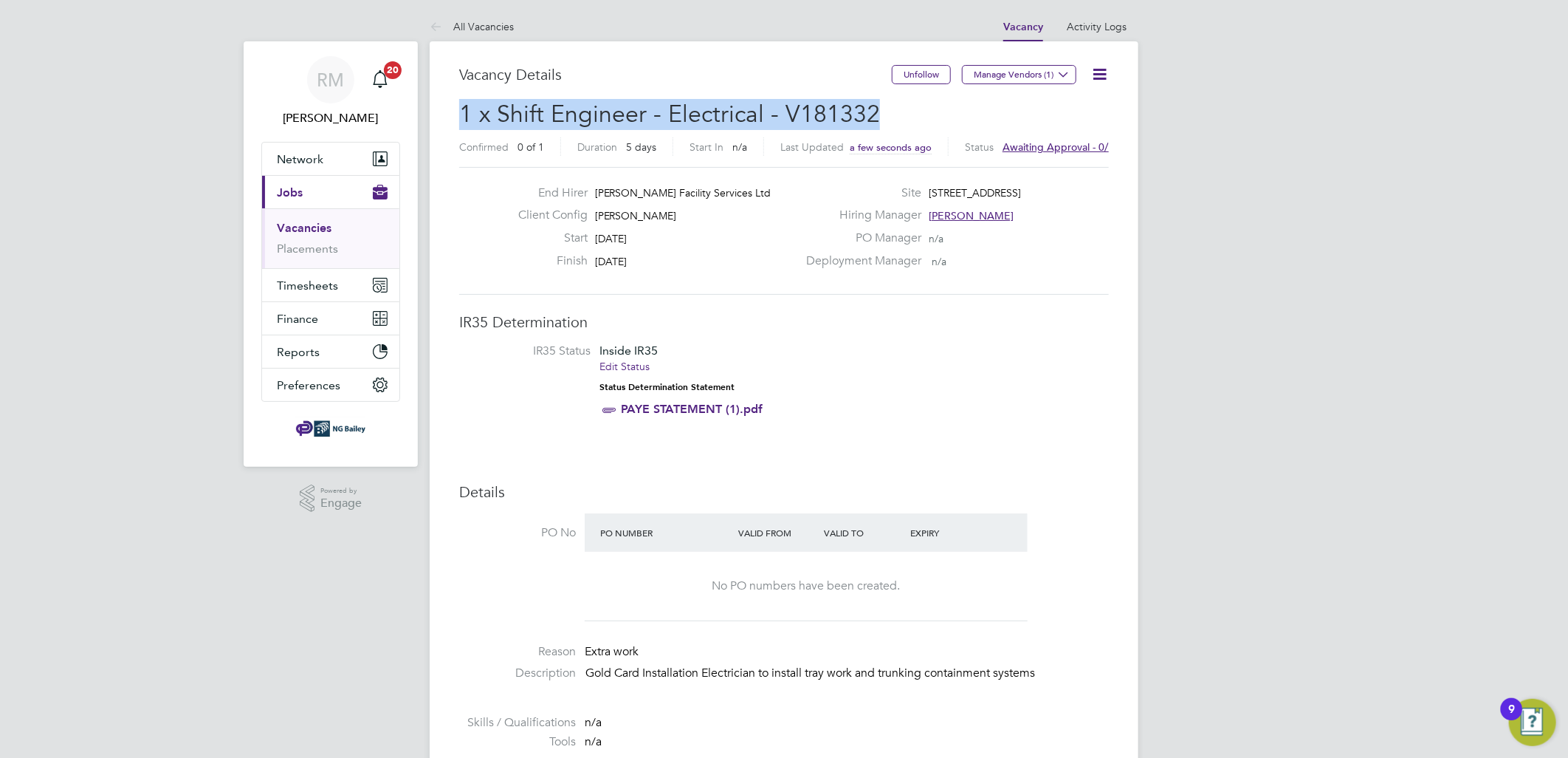
drag, startPoint x: 462, startPoint y: 109, endPoint x: 889, endPoint y: 113, distance: 427.0
click at [889, 113] on h2 "1 x Shift Engineer - Electrical - V181332 Confirmed 0 of 1 Duration 5 days Star…" at bounding box center [784, 129] width 649 height 62
drag, startPoint x: 889, startPoint y: 113, endPoint x: 845, endPoint y: 114, distance: 44.0
copy span "1 x Shift Engineer - Electrical - V181332"
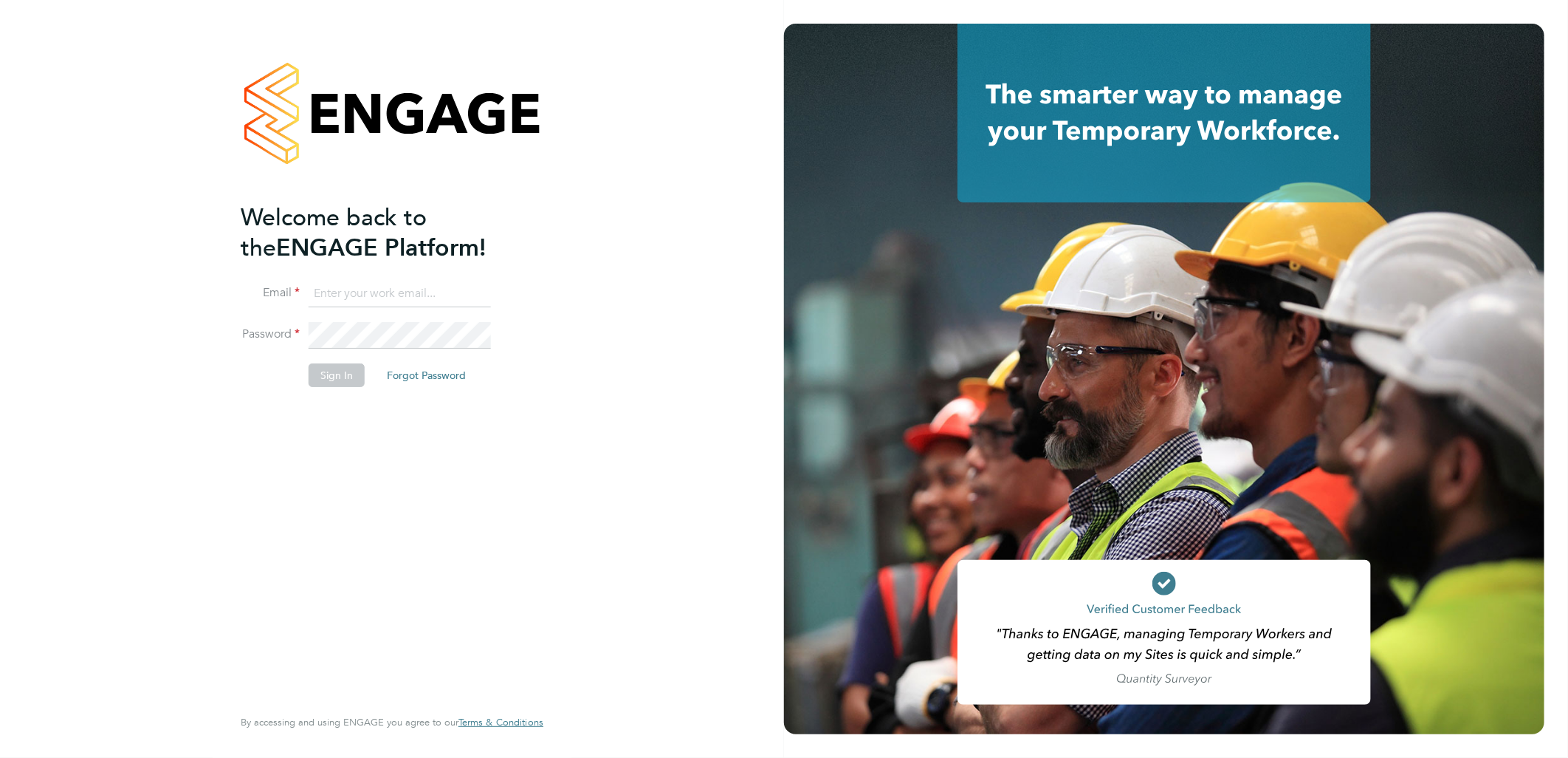
type input "[PERSON_NAME][EMAIL_ADDRESS][PERSON_NAME][DOMAIN_NAME]"
click at [337, 374] on button "Sign In" at bounding box center [336, 375] width 56 height 24
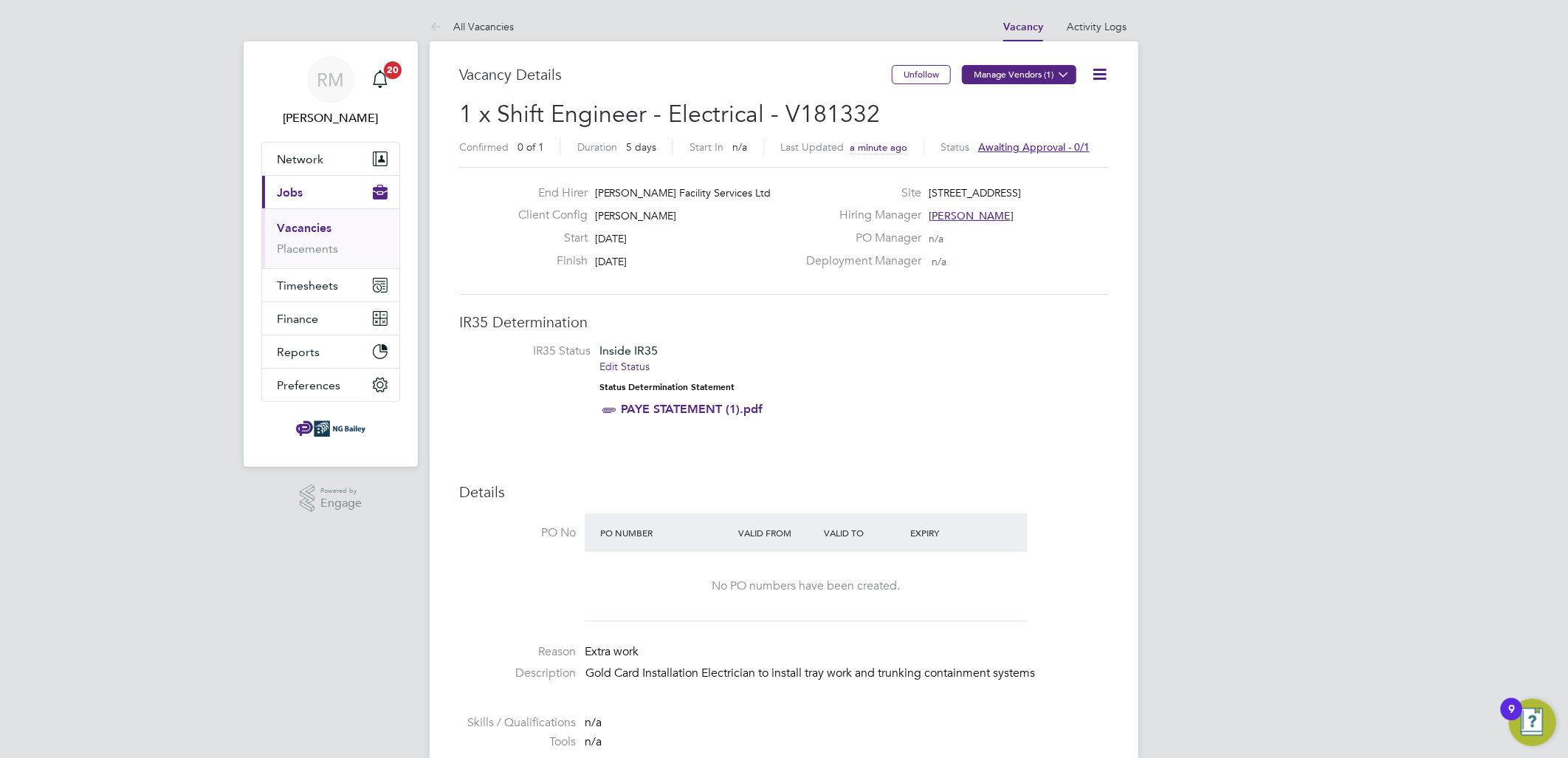
click at [1063, 69] on icon at bounding box center [1063, 74] width 11 height 11
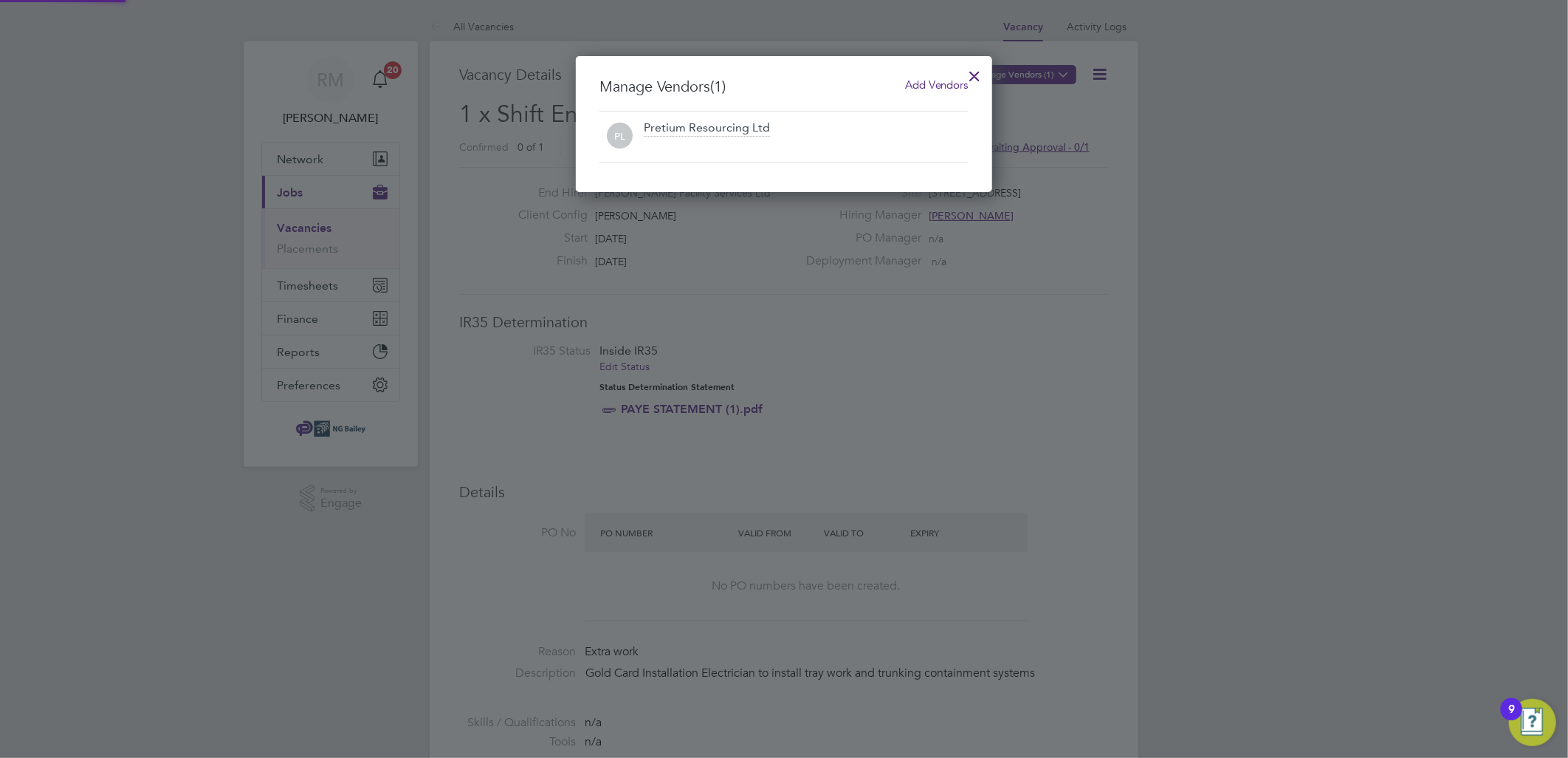
scroll to position [136, 417]
click at [972, 72] on div at bounding box center [975, 72] width 26 height 26
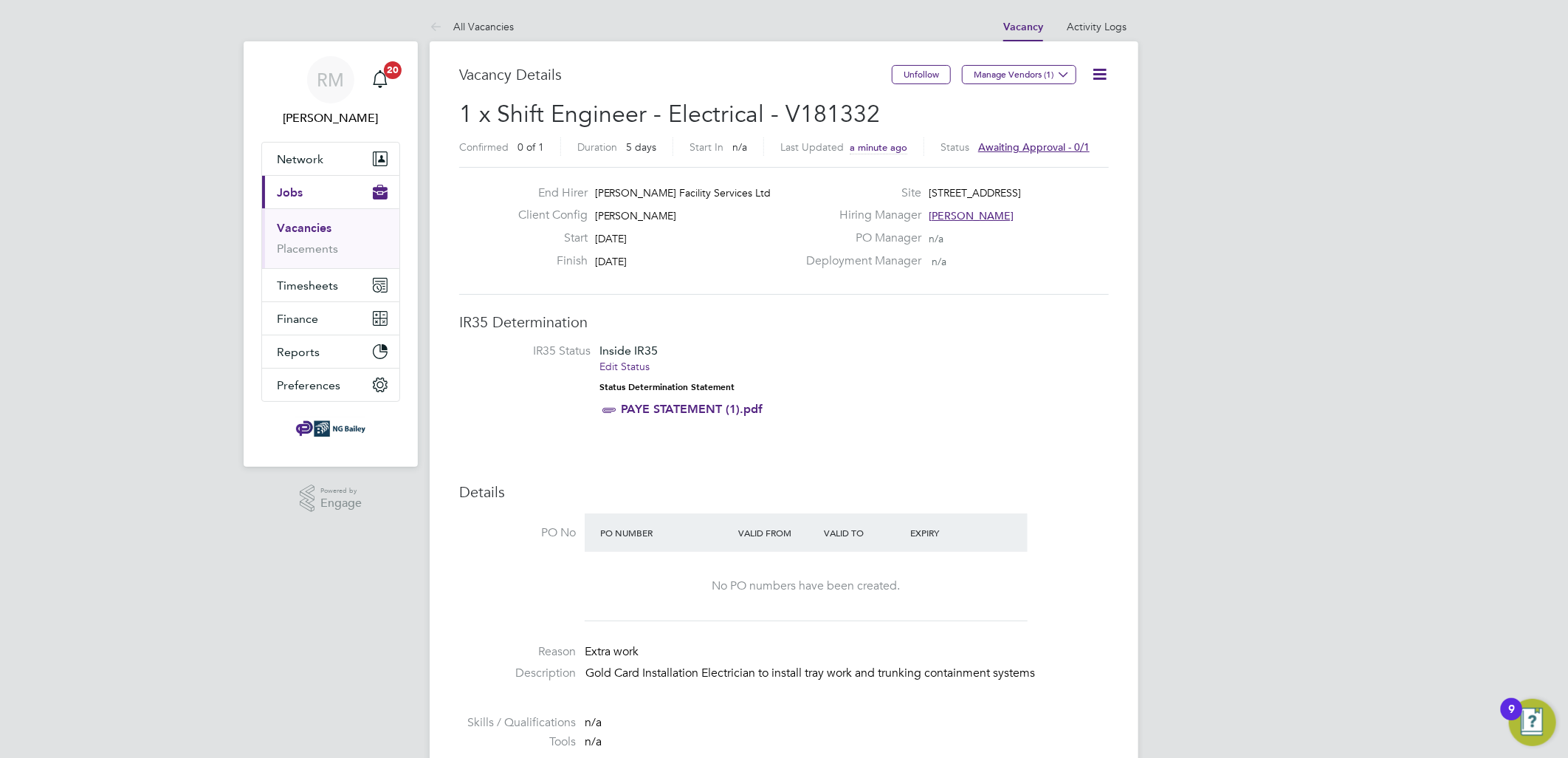
click at [1031, 141] on span "Awaiting approval - 0/1" at bounding box center [1034, 147] width 112 height 13
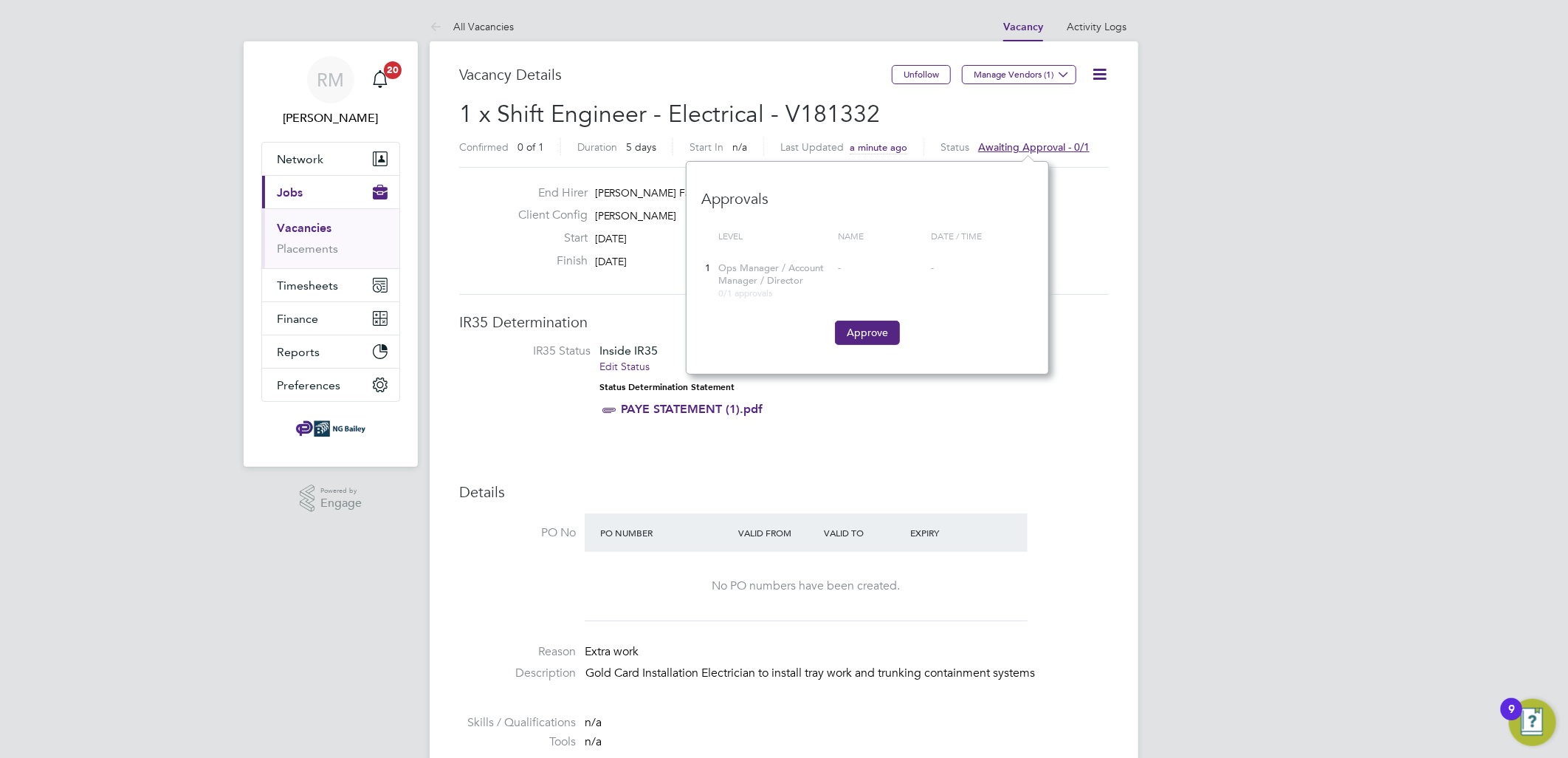
scroll to position [212, 362]
click at [862, 330] on button "Approve" at bounding box center [867, 332] width 65 height 24
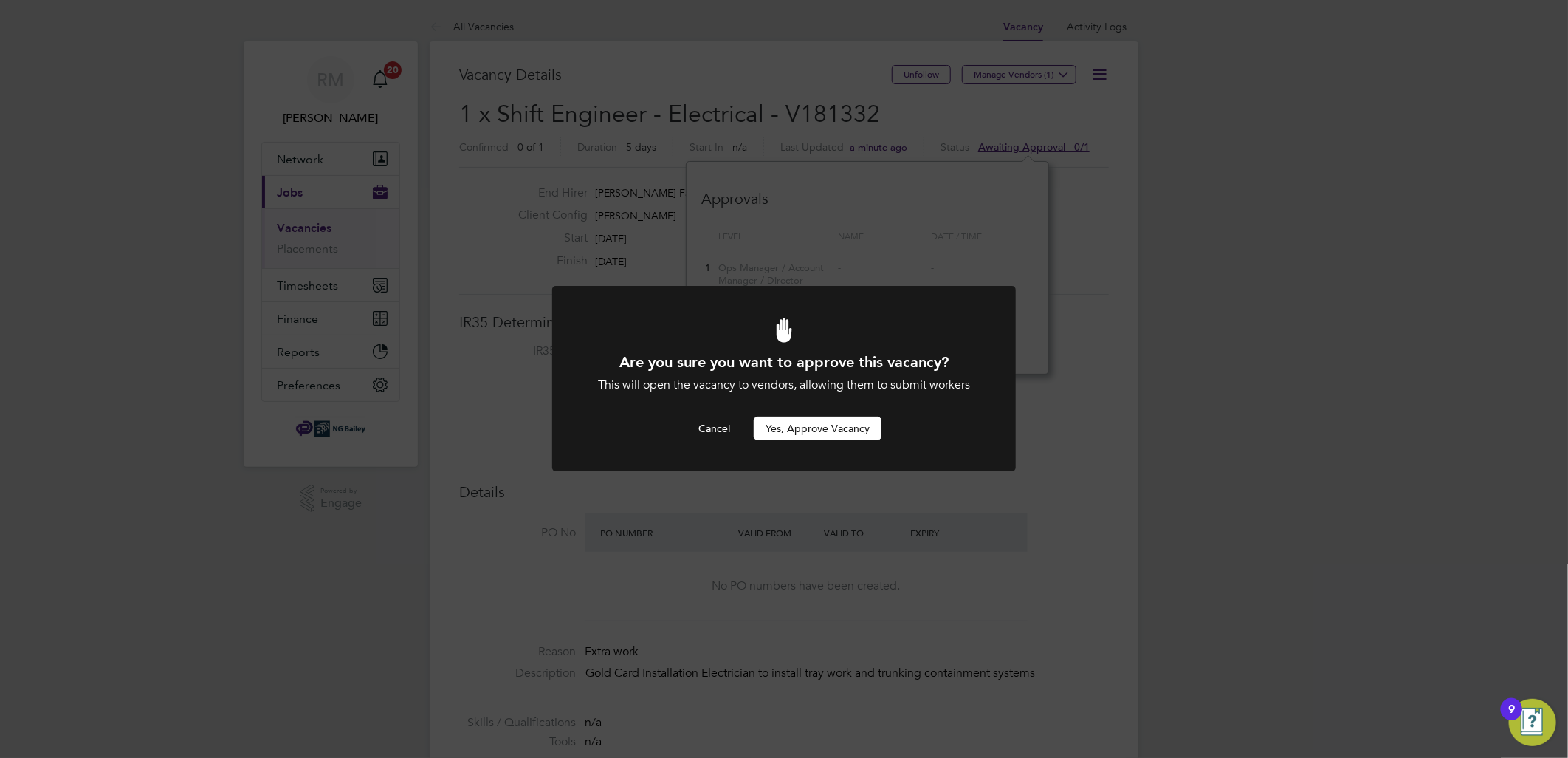
click at [830, 429] on button "Yes, Approve Vacancy" at bounding box center [817, 428] width 127 height 24
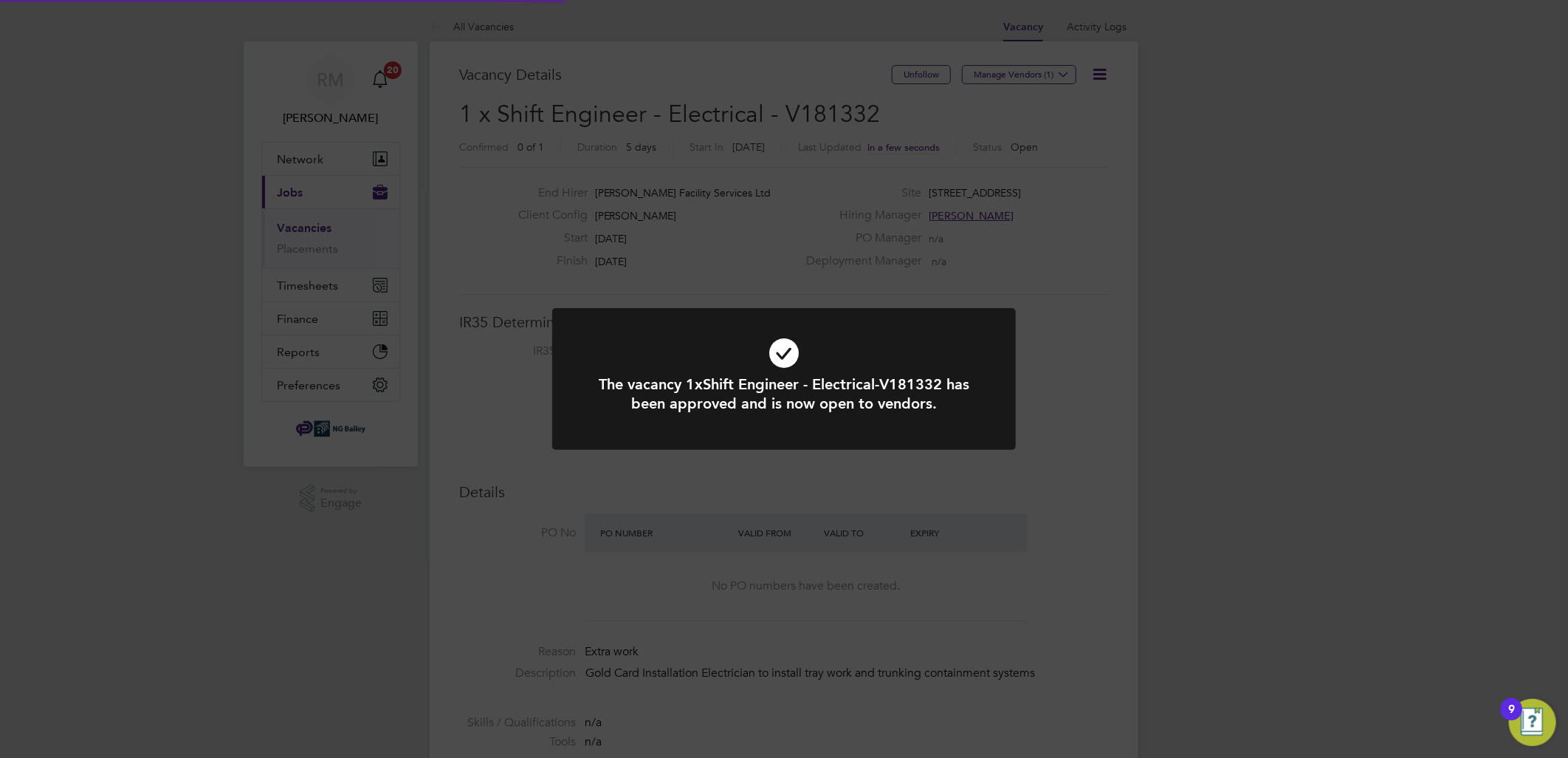
scroll to position [43, 104]
